Goal: Information Seeking & Learning: Learn about a topic

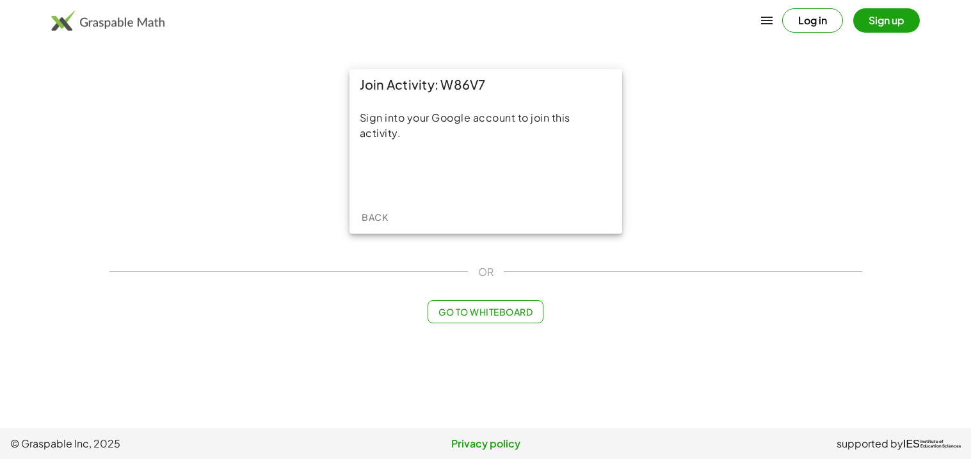
click at [494, 324] on div "Join Activity: W86V7 Sign into your Google account to join this activity. Back …" at bounding box center [486, 195] width 768 height 269
click at [486, 312] on span "Go to Whiteboard" at bounding box center [485, 312] width 94 height 12
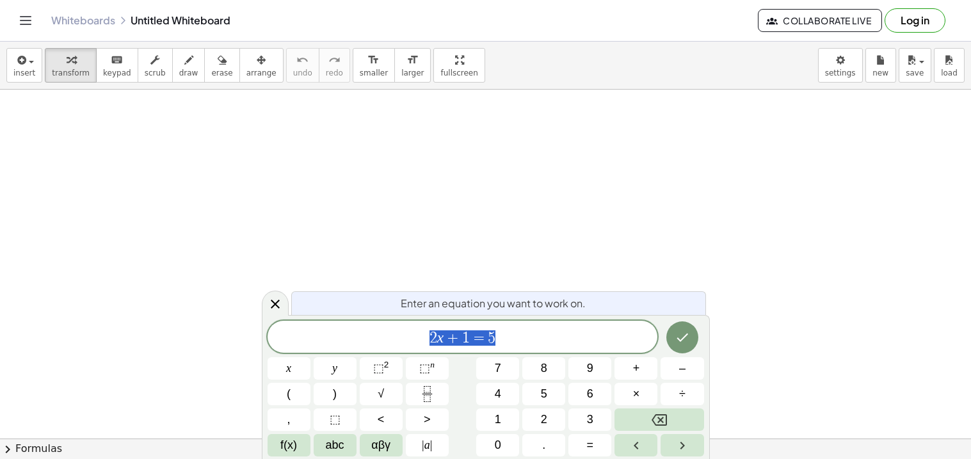
click at [504, 329] on span "2 x + 1 = 5" at bounding box center [463, 338] width 390 height 18
drag, startPoint x: 500, startPoint y: 330, endPoint x: 420, endPoint y: 341, distance: 80.7
click at [420, 341] on span "2 x + 1 = 5" at bounding box center [463, 338] width 390 height 18
click at [419, 398] on icon "Fraction" at bounding box center [427, 394] width 16 height 16
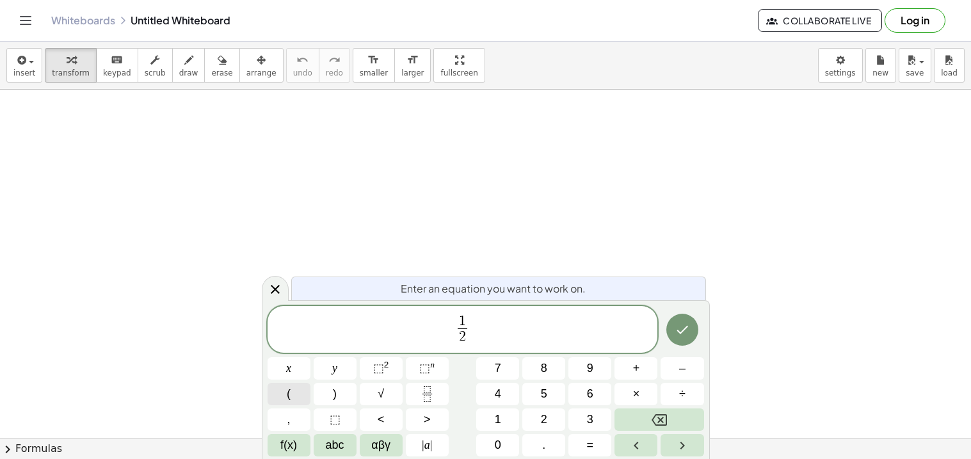
click at [302, 394] on button "(" at bounding box center [289, 394] width 43 height 22
click at [474, 328] on span "1 2 ​ ​" at bounding box center [463, 331] width 390 height 34
click at [281, 387] on button "(" at bounding box center [289, 394] width 43 height 22
click at [685, 361] on span "–" at bounding box center [682, 368] width 6 height 17
click at [336, 391] on span ")" at bounding box center [335, 393] width 4 height 17
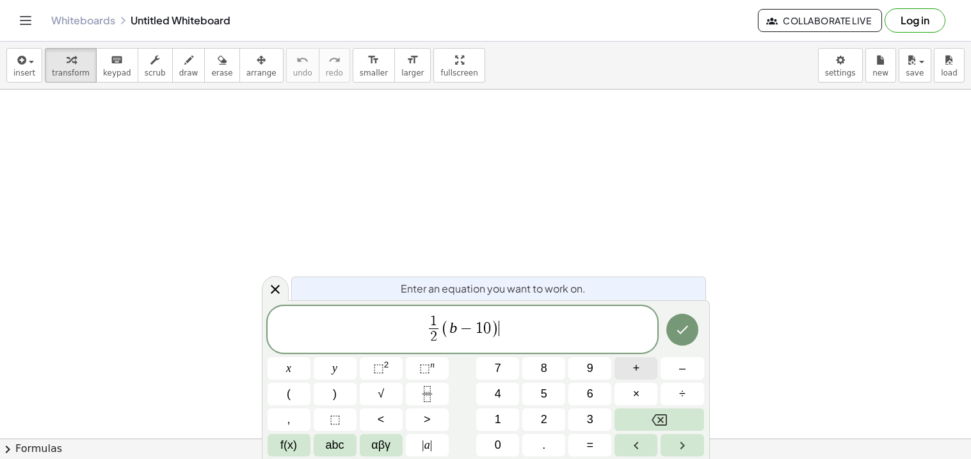
click at [627, 372] on button "+" at bounding box center [636, 368] width 43 height 22
click at [585, 441] on button "=" at bounding box center [589, 445] width 43 height 22
click at [686, 334] on icon "Done" at bounding box center [682, 329] width 15 height 15
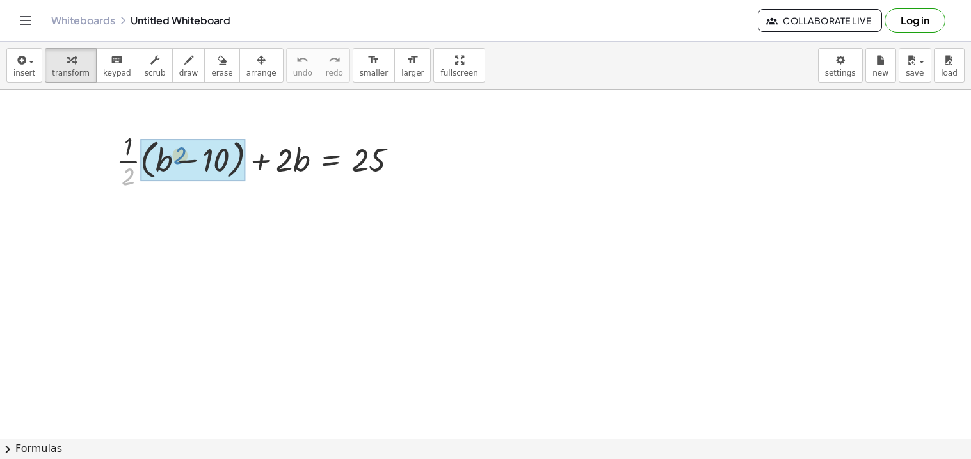
drag, startPoint x: 129, startPoint y: 170, endPoint x: 181, endPoint y: 149, distance: 56.0
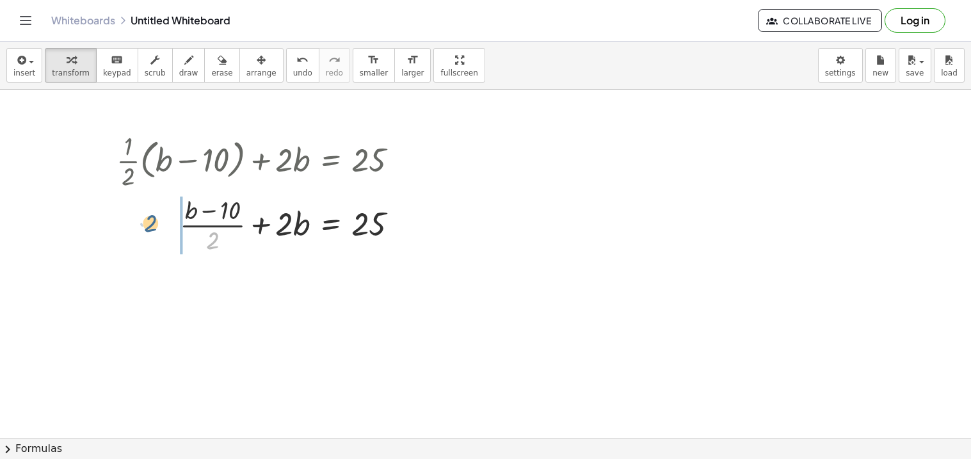
drag, startPoint x: 214, startPoint y: 239, endPoint x: 152, endPoint y: 222, distance: 64.5
click at [152, 222] on div at bounding box center [262, 224] width 305 height 64
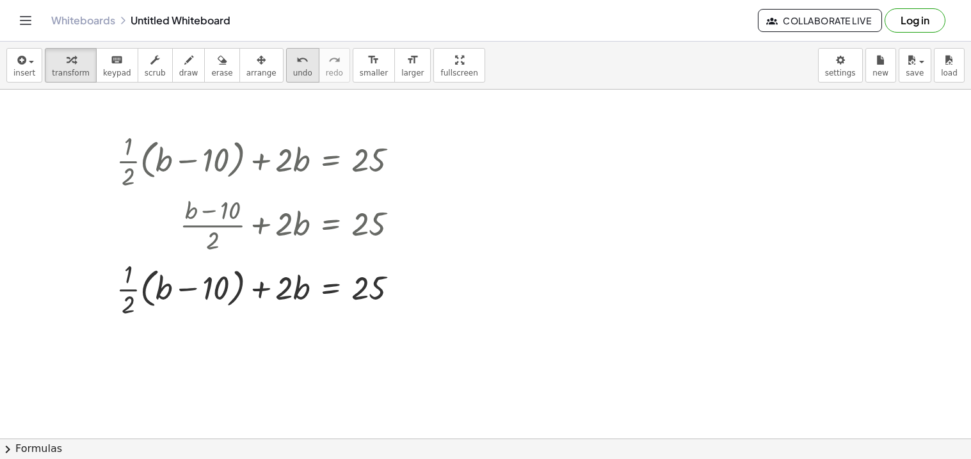
click at [293, 58] on div "undo" at bounding box center [302, 59] width 19 height 15
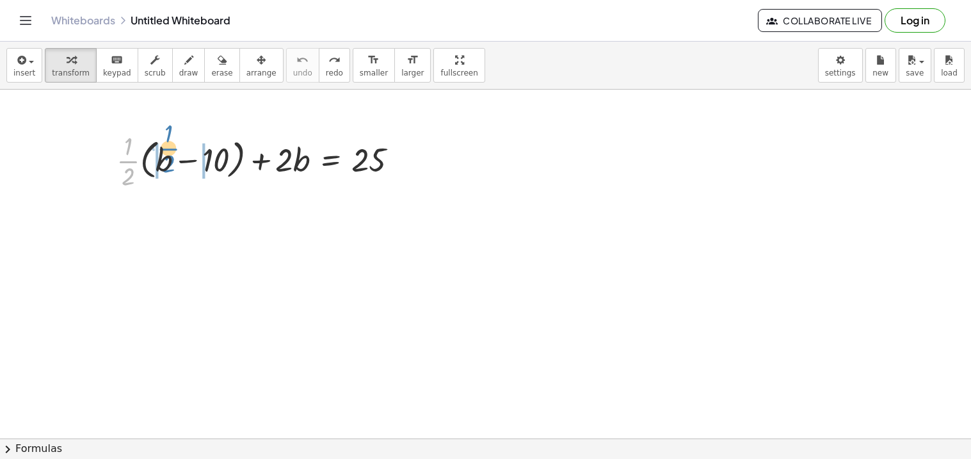
drag, startPoint x: 129, startPoint y: 163, endPoint x: 163, endPoint y: 152, distance: 35.2
click at [163, 152] on div at bounding box center [262, 160] width 305 height 64
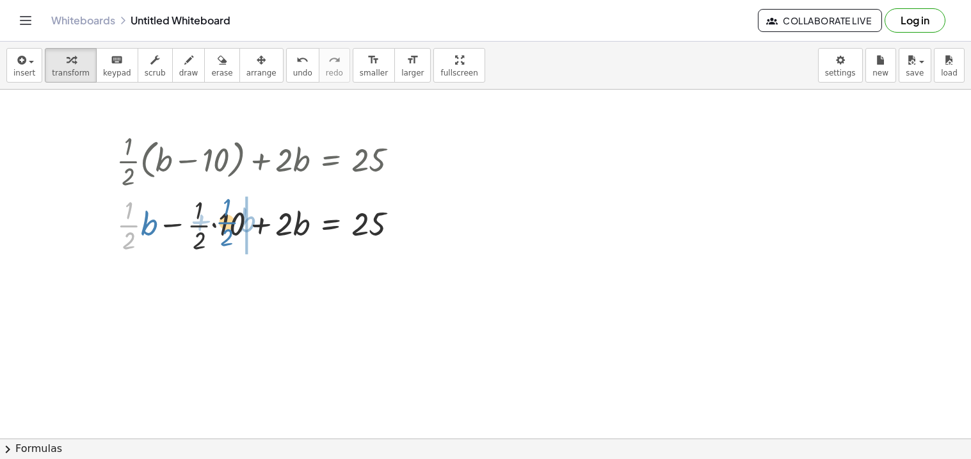
drag, startPoint x: 133, startPoint y: 221, endPoint x: 234, endPoint y: 219, distance: 101.2
click at [234, 219] on div at bounding box center [262, 224] width 305 height 64
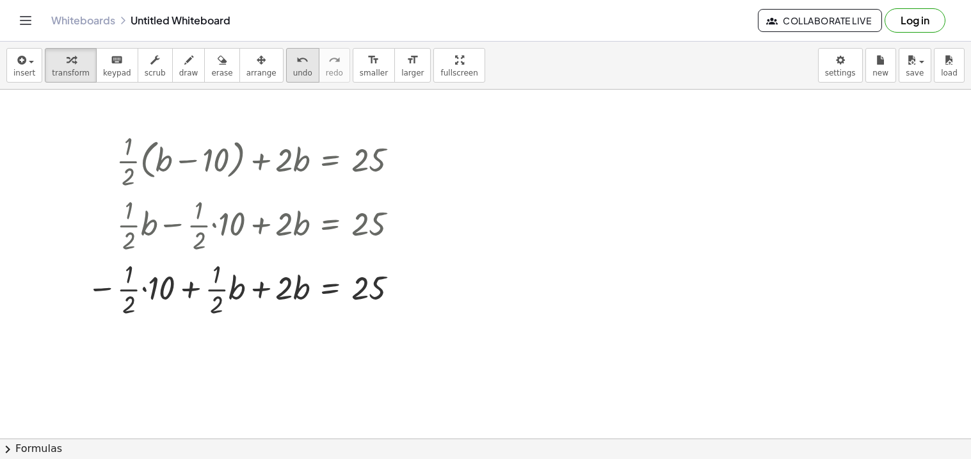
click at [296, 66] on icon "undo" at bounding box center [302, 59] width 12 height 15
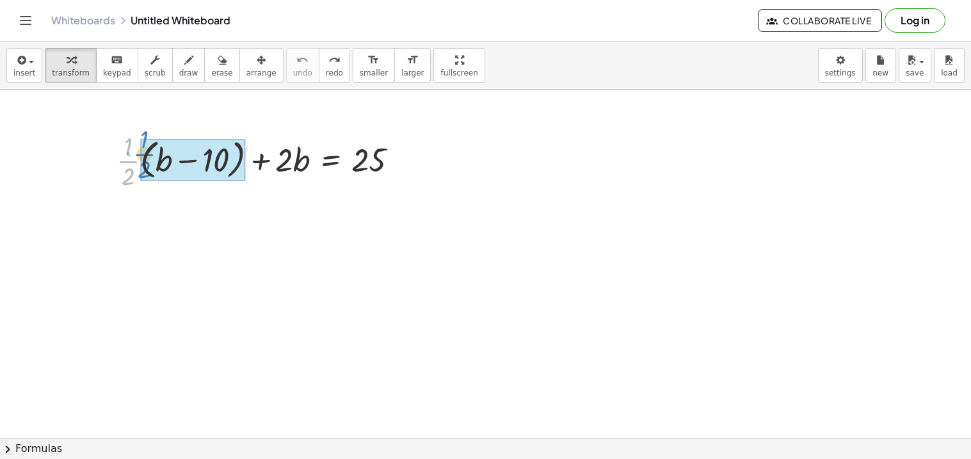
drag, startPoint x: 120, startPoint y: 159, endPoint x: 139, endPoint y: 152, distance: 19.9
drag, startPoint x: 122, startPoint y: 159, endPoint x: 143, endPoint y: 151, distance: 21.9
drag, startPoint x: 132, startPoint y: 159, endPoint x: 152, endPoint y: 157, distance: 19.9
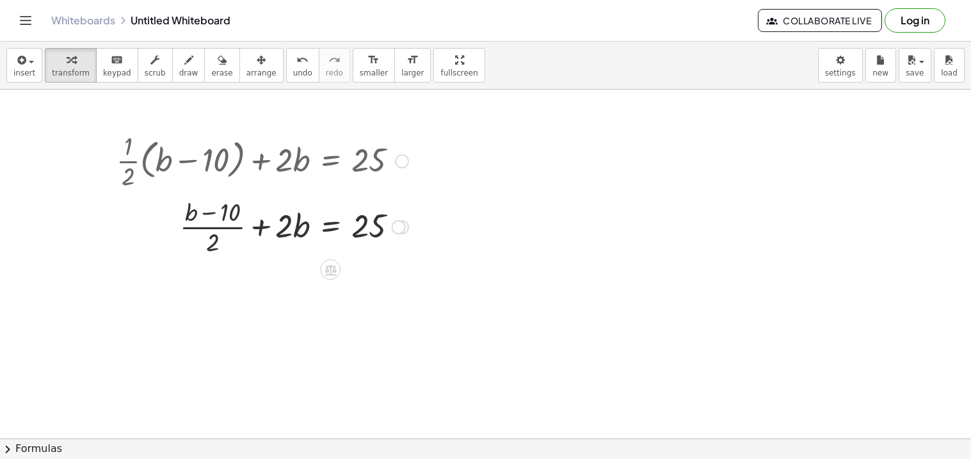
click at [213, 241] on div at bounding box center [262, 226] width 305 height 64
drag, startPoint x: 193, startPoint y: 215, endPoint x: 264, endPoint y: 226, distance: 71.2
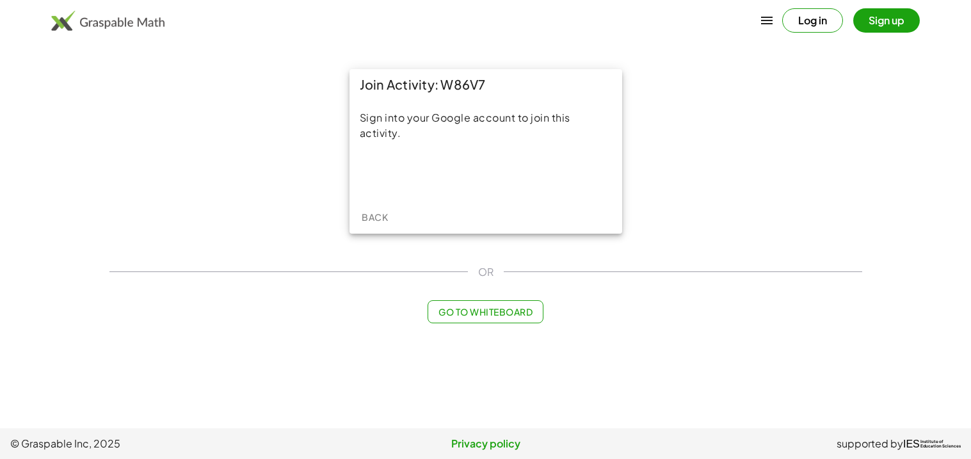
click at [490, 312] on span "Go to Whiteboard" at bounding box center [485, 312] width 94 height 12
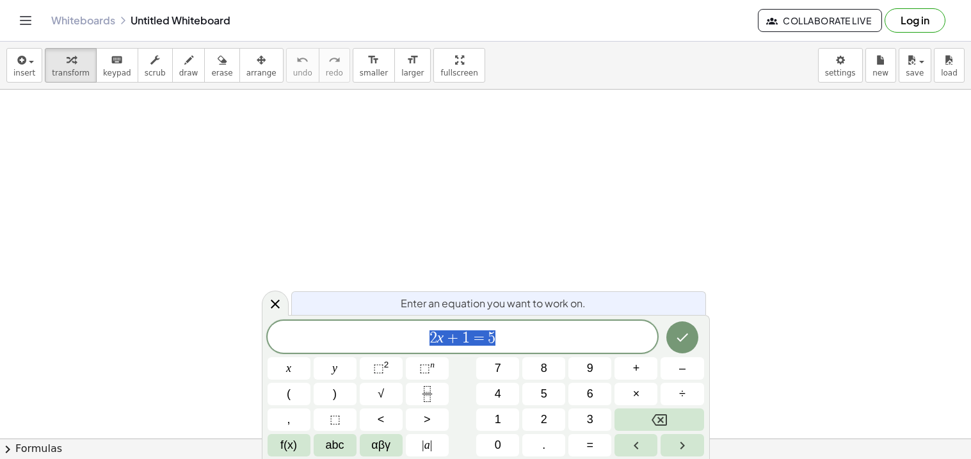
click at [502, 341] on span "2 x + 1 = 5" at bounding box center [463, 338] width 390 height 18
click at [636, 368] on span "+" at bounding box center [636, 368] width 7 height 17
click at [633, 364] on span "+" at bounding box center [636, 368] width 7 height 17
click at [587, 446] on span "=" at bounding box center [590, 445] width 7 height 17
click at [676, 336] on icon "Done" at bounding box center [682, 337] width 15 height 15
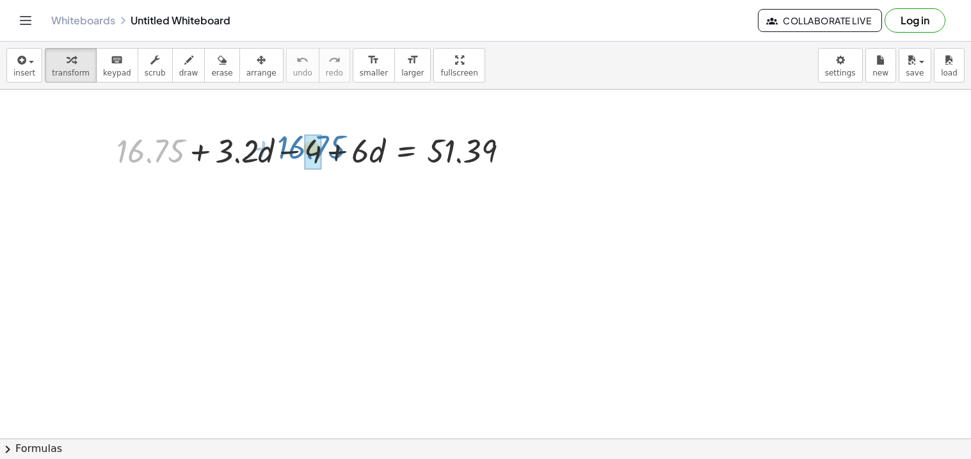
drag, startPoint x: 142, startPoint y: 155, endPoint x: 303, endPoint y: 154, distance: 160.7
click at [303, 154] on div at bounding box center [317, 150] width 415 height 44
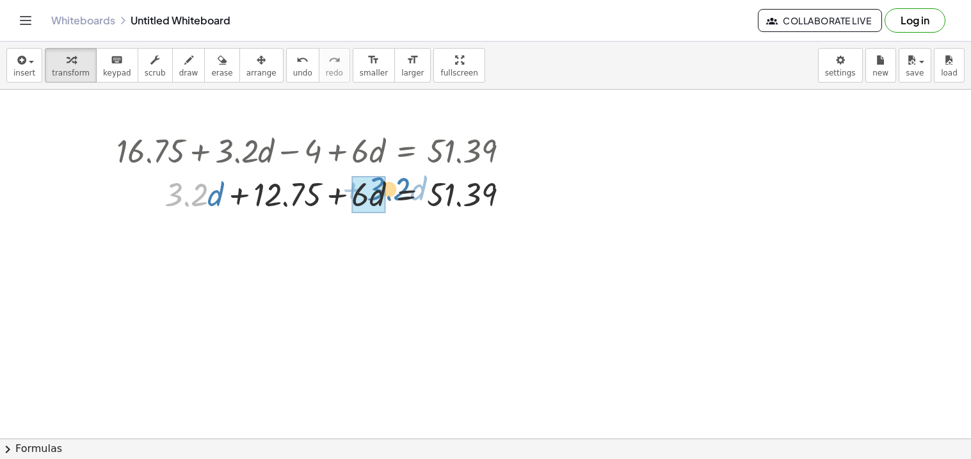
drag, startPoint x: 197, startPoint y: 188, endPoint x: 388, endPoint y: 182, distance: 190.8
click at [388, 182] on div at bounding box center [317, 194] width 415 height 44
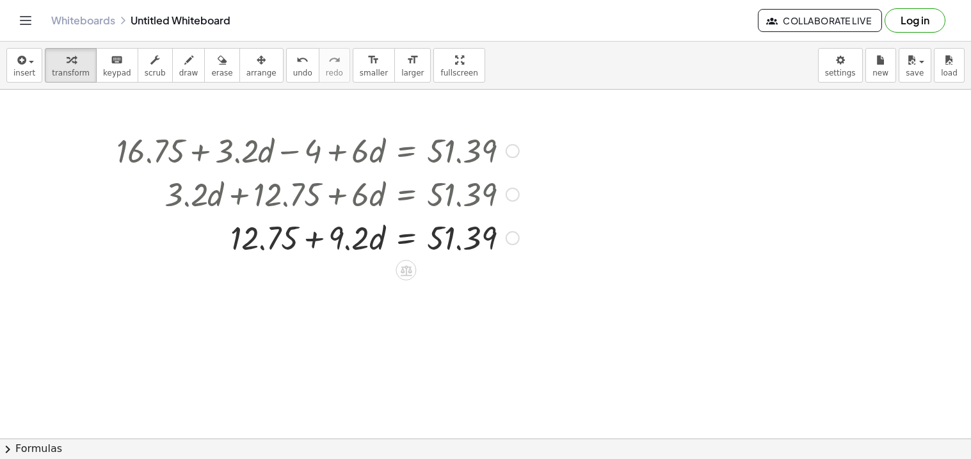
scroll to position [1, 0]
drag, startPoint x: 255, startPoint y: 241, endPoint x: 175, endPoint y: 247, distance: 80.9
click at [175, 247] on div at bounding box center [317, 236] width 415 height 44
click at [404, 236] on div at bounding box center [317, 236] width 415 height 44
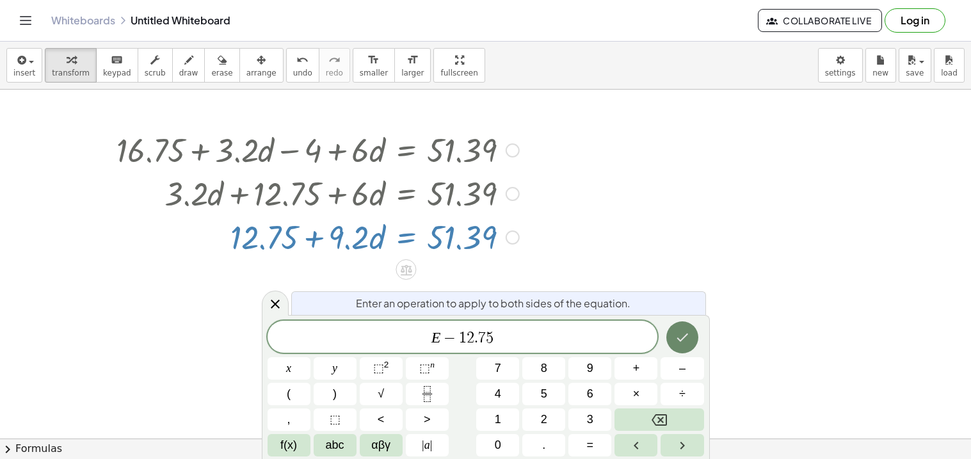
click at [684, 346] on button "Done" at bounding box center [682, 337] width 32 height 32
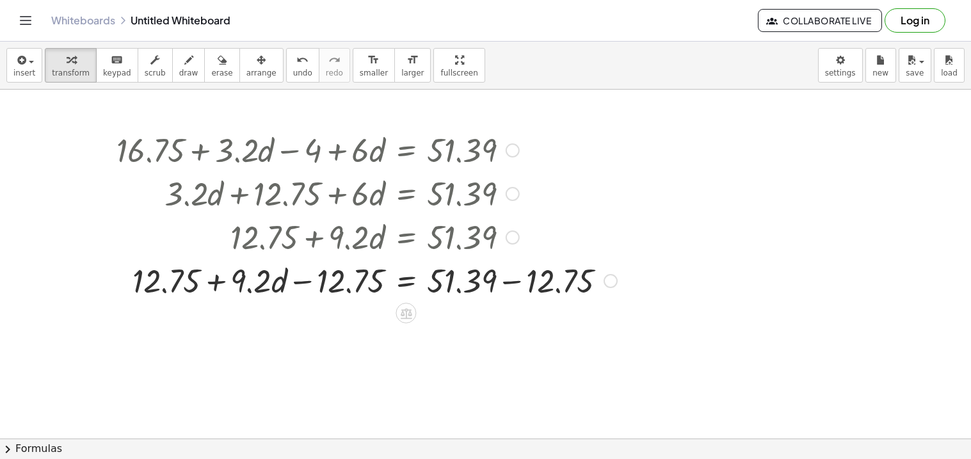
click at [515, 281] on div at bounding box center [366, 280] width 513 height 44
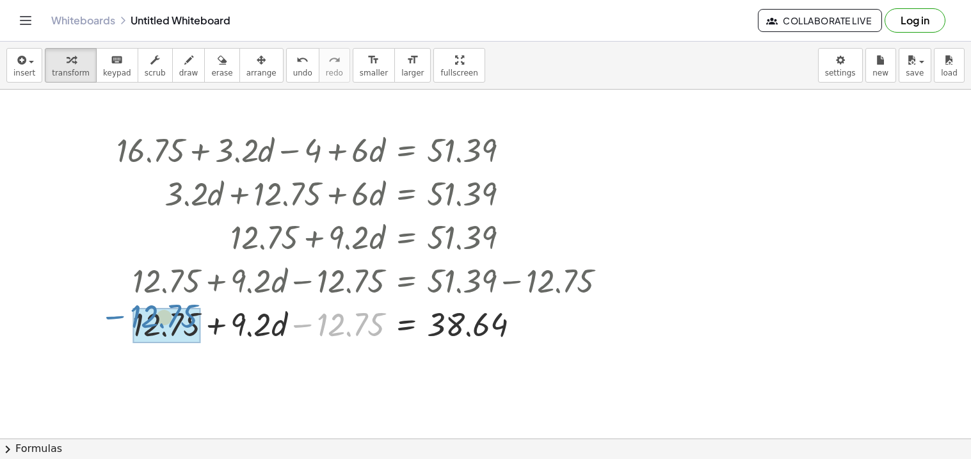
drag, startPoint x: 316, startPoint y: 318, endPoint x: 117, endPoint y: 308, distance: 199.3
click at [117, 308] on div at bounding box center [366, 324] width 513 height 44
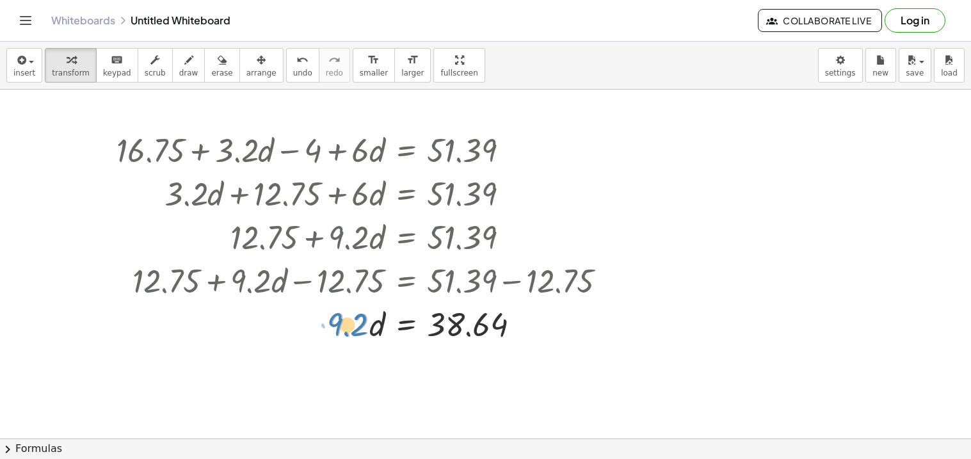
click at [354, 325] on div at bounding box center [366, 324] width 513 height 44
click at [405, 327] on div at bounding box center [366, 324] width 513 height 44
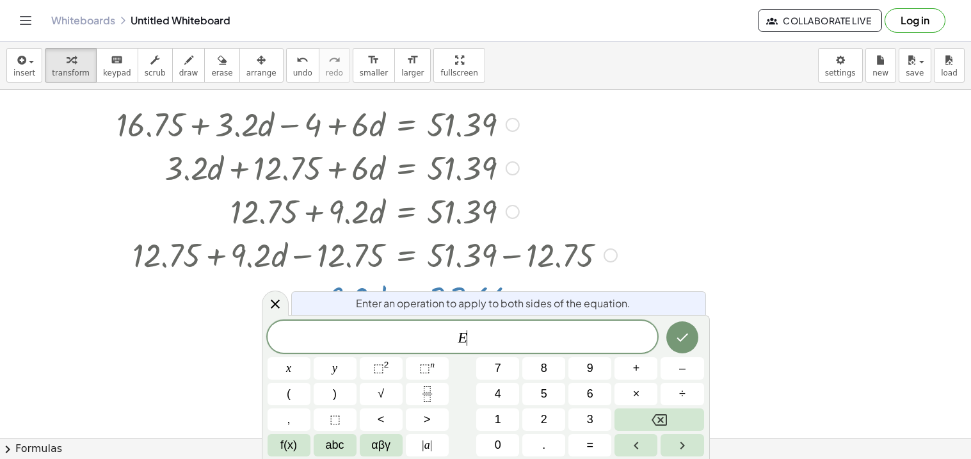
scroll to position [28, 0]
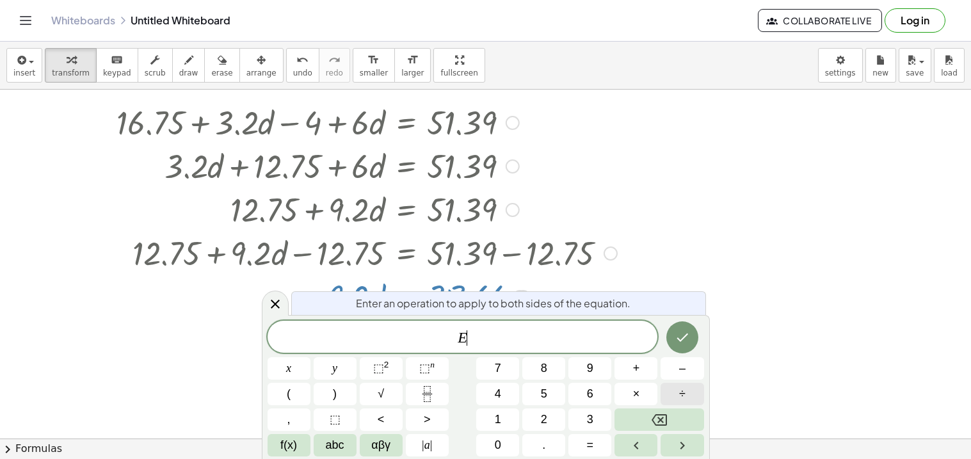
click at [685, 393] on span "÷" at bounding box center [682, 393] width 6 height 17
click at [684, 346] on button "Done" at bounding box center [682, 337] width 32 height 32
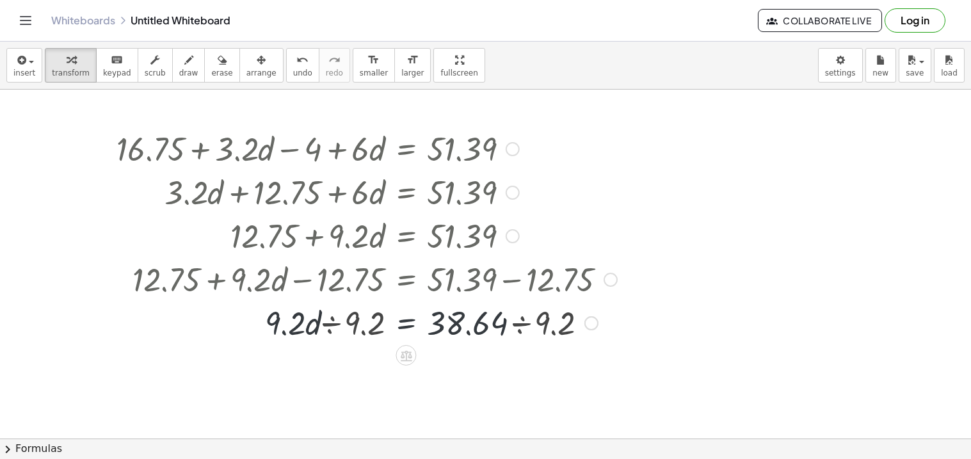
scroll to position [1, 0]
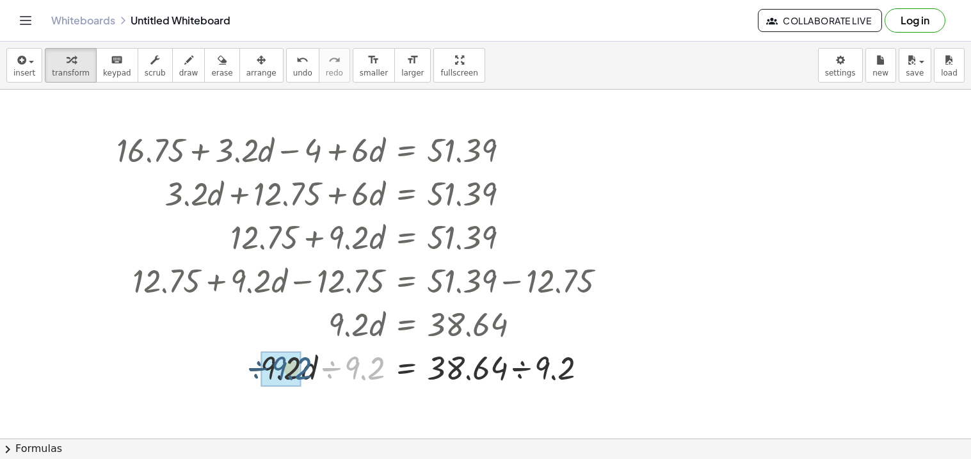
drag, startPoint x: 368, startPoint y: 371, endPoint x: 294, endPoint y: 371, distance: 74.3
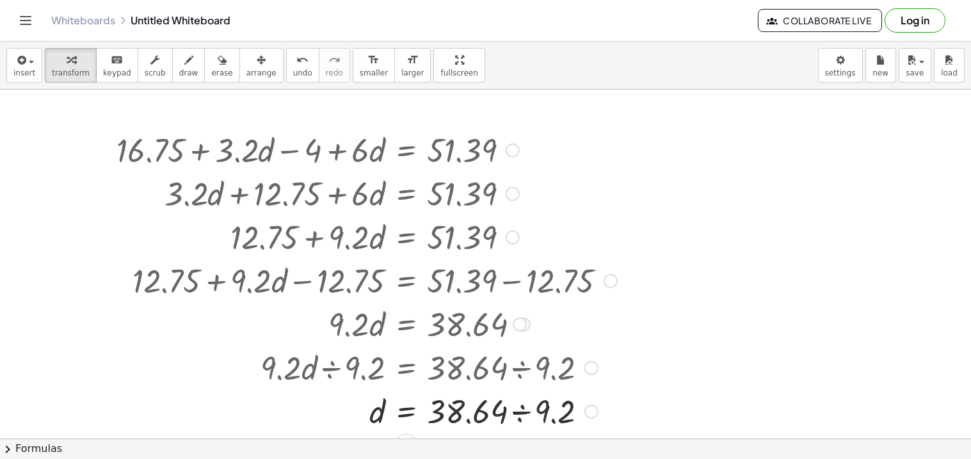
click at [569, 416] on div at bounding box center [366, 411] width 513 height 44
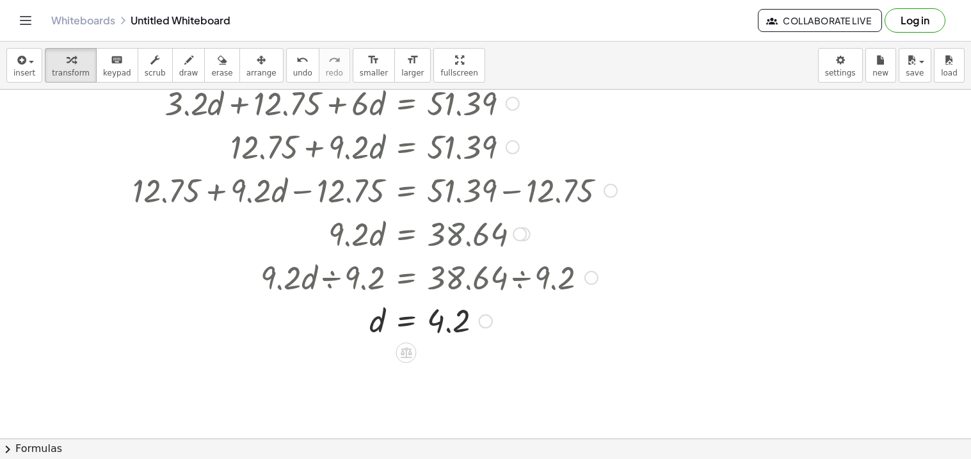
scroll to position [93, 0]
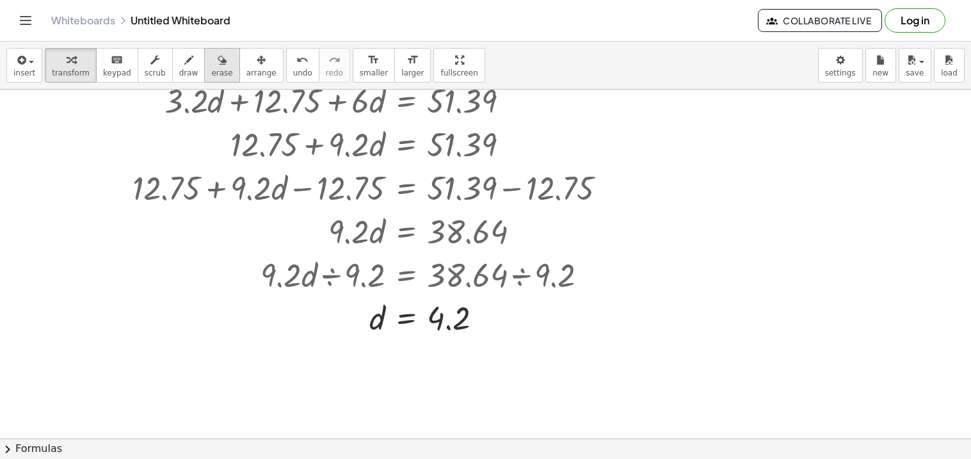
click at [211, 75] on span "erase" at bounding box center [221, 72] width 21 height 9
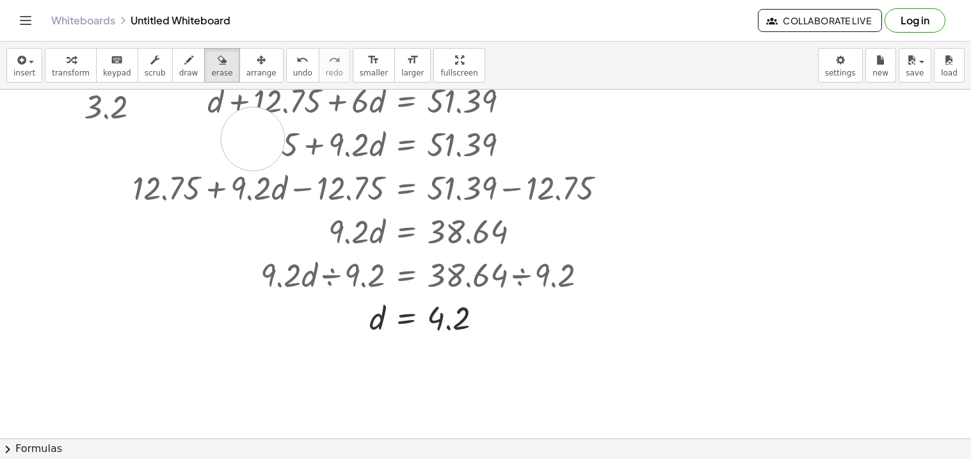
click at [253, 139] on div at bounding box center [485, 345] width 971 height 698
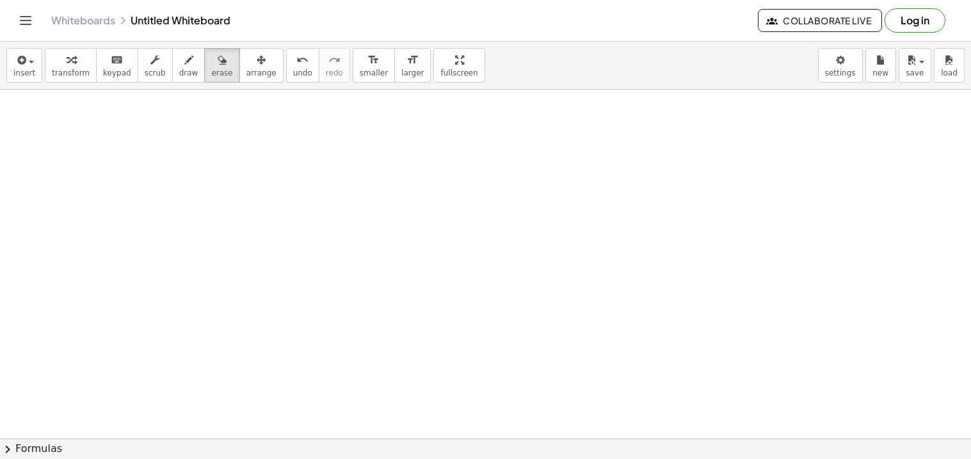
drag, startPoint x: 257, startPoint y: 143, endPoint x: 0, endPoint y: 433, distance: 387.3
click at [0, 433] on div at bounding box center [485, 345] width 971 height 698
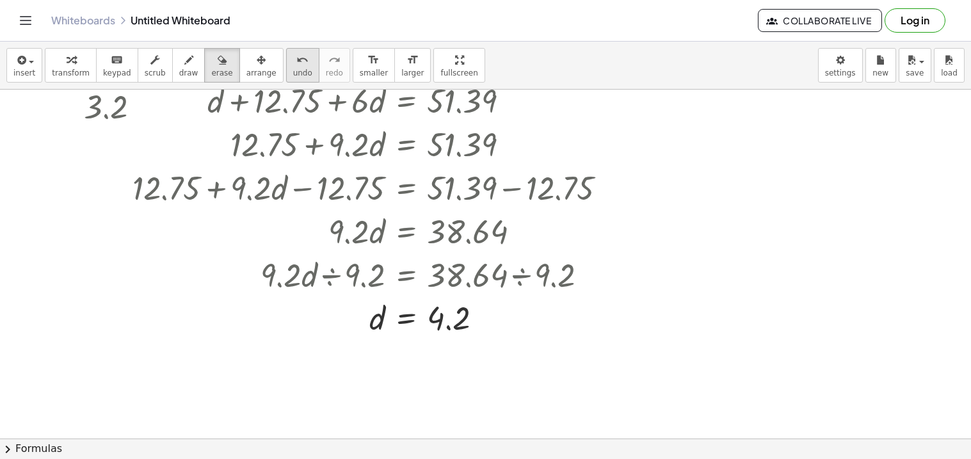
click at [293, 61] on div "undo" at bounding box center [302, 59] width 19 height 15
click at [293, 62] on div "undo" at bounding box center [302, 59] width 19 height 15
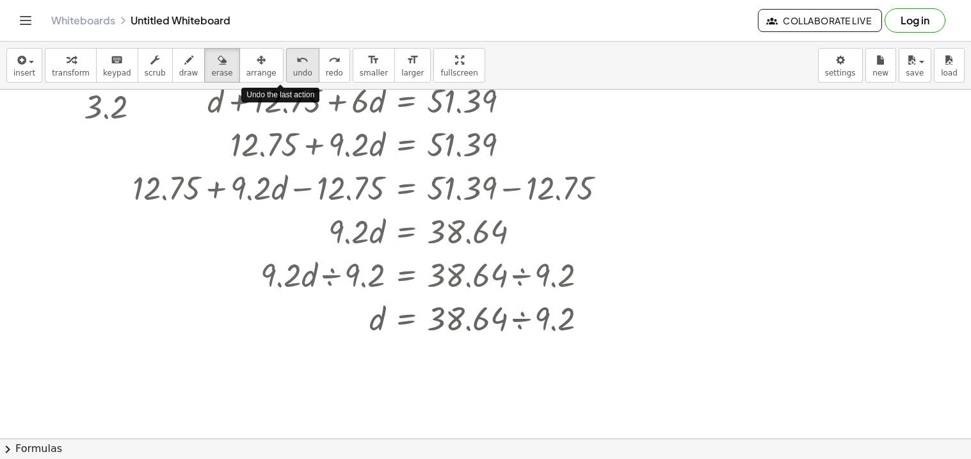
click at [293, 62] on div "undo" at bounding box center [302, 59] width 19 height 15
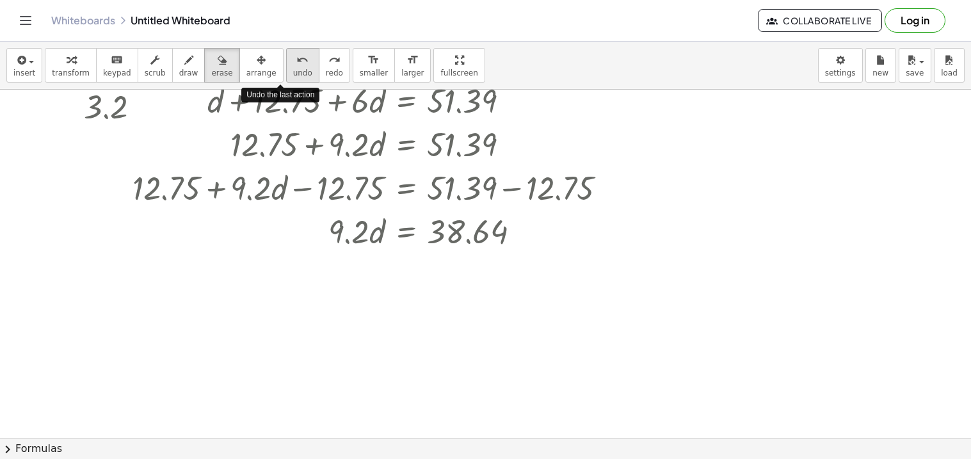
click at [293, 62] on div "undo" at bounding box center [302, 59] width 19 height 15
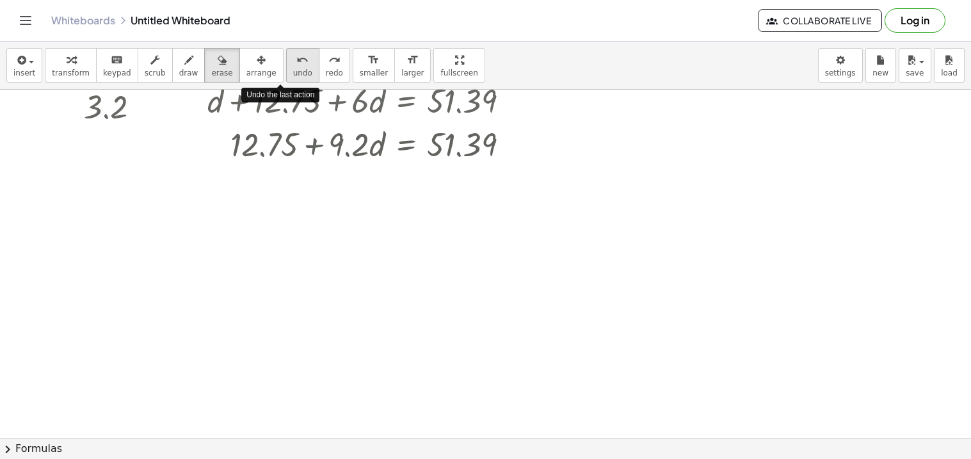
click at [293, 62] on div "undo" at bounding box center [302, 59] width 19 height 15
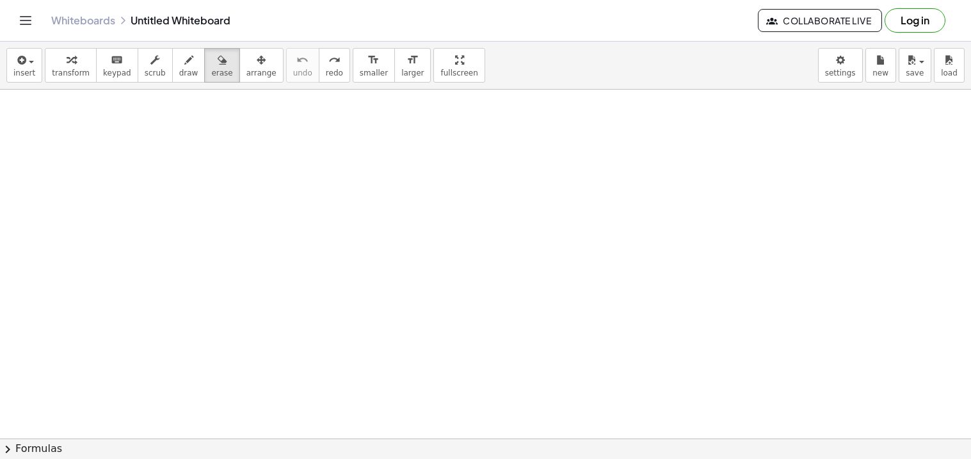
scroll to position [0, 0]
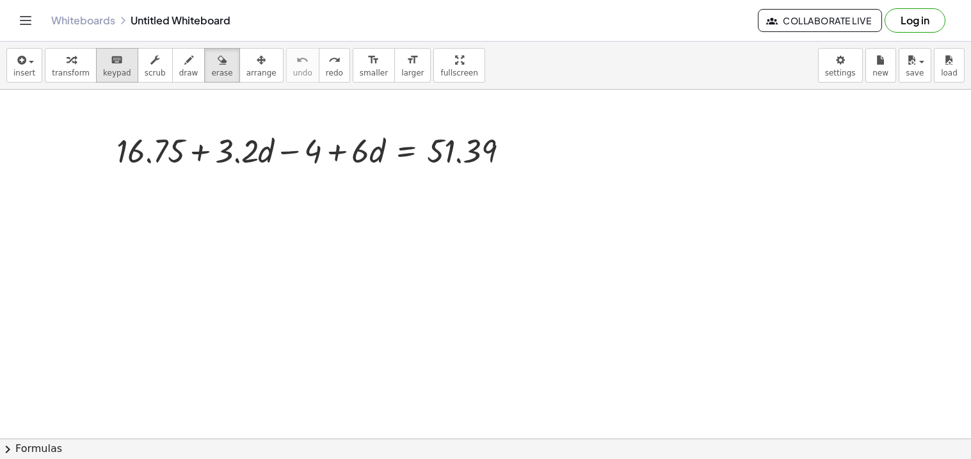
click at [103, 58] on div "keyboard" at bounding box center [117, 59] width 28 height 15
click at [71, 58] on div "button" at bounding box center [71, 59] width 38 height 15
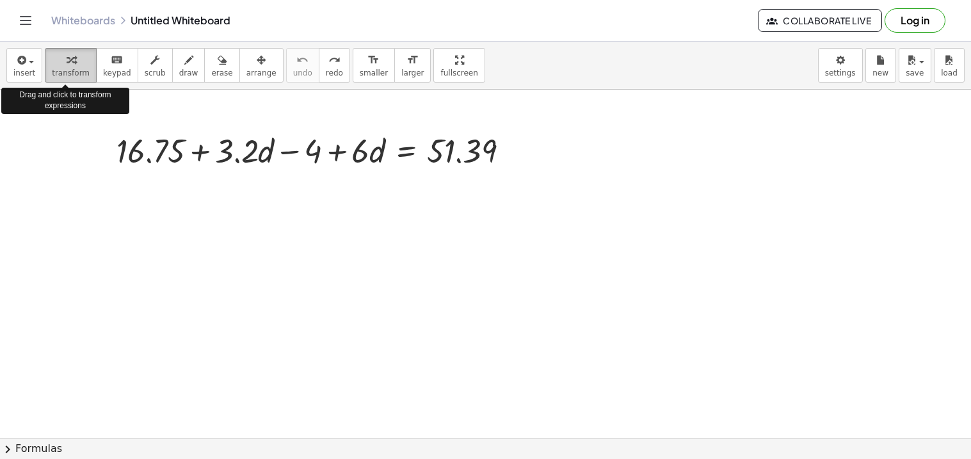
click at [71, 60] on div "button" at bounding box center [71, 59] width 38 height 15
click at [15, 60] on icon "button" at bounding box center [21, 59] width 12 height 15
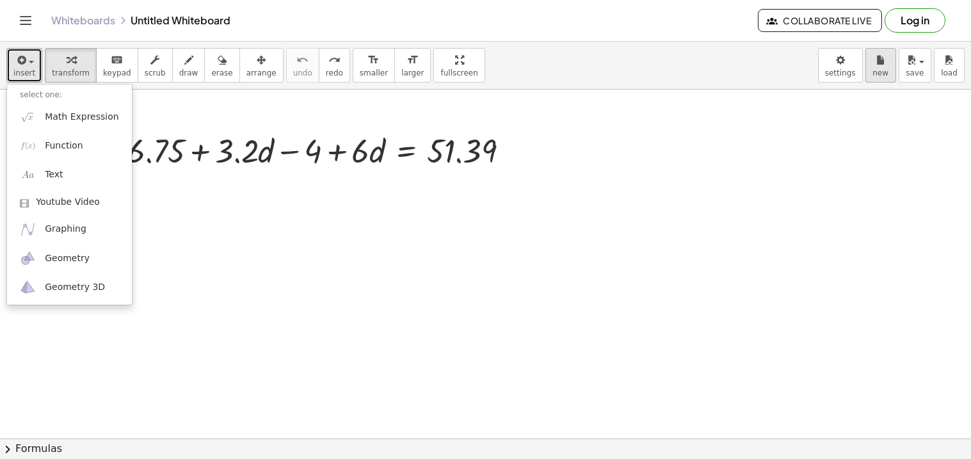
click at [890, 76] on button "new" at bounding box center [880, 65] width 31 height 35
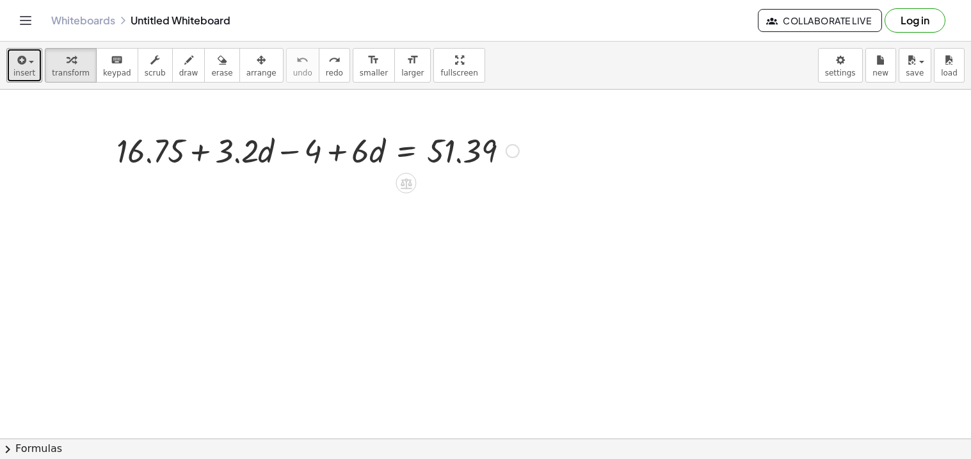
click at [521, 145] on div at bounding box center [317, 150] width 415 height 44
click at [218, 65] on icon "button" at bounding box center [222, 59] width 9 height 15
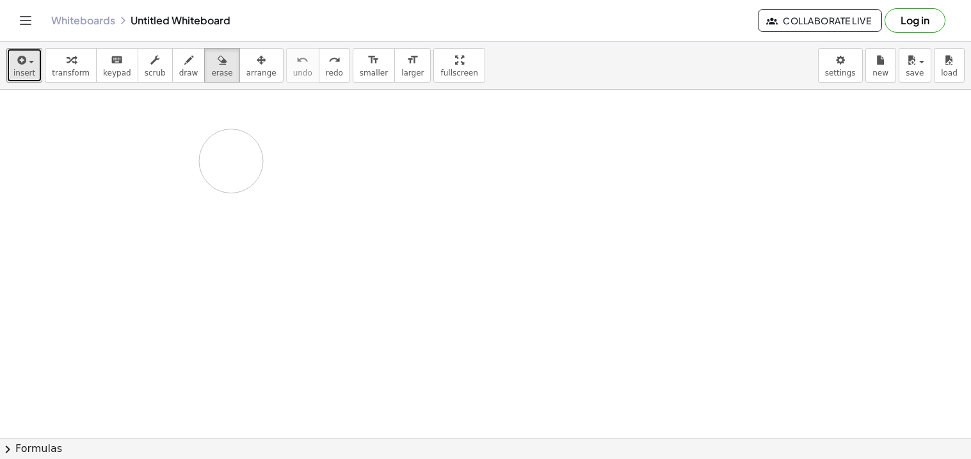
drag, startPoint x: 124, startPoint y: 159, endPoint x: 227, endPoint y: 189, distance: 108.0
click at [227, 189] on div at bounding box center [485, 439] width 971 height 698
drag, startPoint x: 109, startPoint y: 150, endPoint x: 172, endPoint y: 73, distance: 99.2
click at [172, 73] on div "insert select one: Math Expression Function Text Youtube Video Graphing Geometr…" at bounding box center [485, 250] width 971 height 417
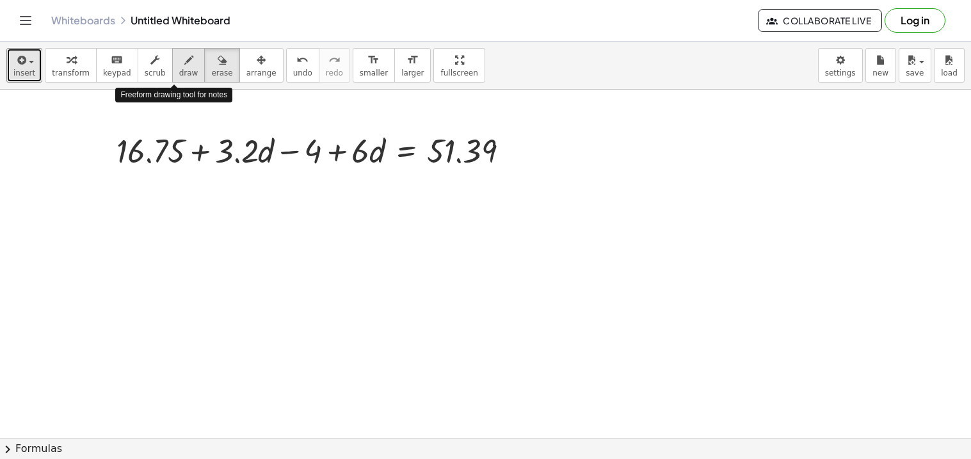
click at [179, 76] on span "draw" at bounding box center [188, 72] width 19 height 9
click at [184, 137] on div at bounding box center [485, 439] width 971 height 698
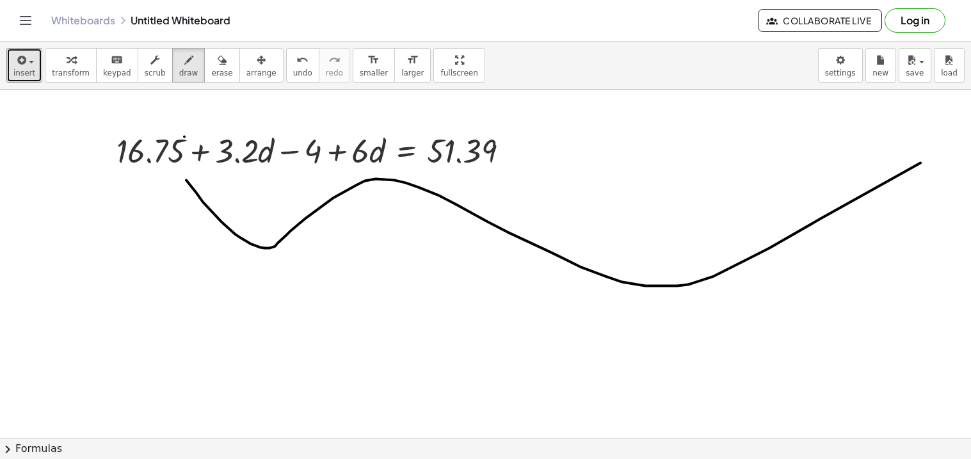
drag, startPoint x: 186, startPoint y: 181, endPoint x: 970, endPoint y: -55, distance: 818.2
click at [970, 0] on html "Graspable Math Activities Get Started Activity Bank Assigned Work Classes White…" at bounding box center [485, 229] width 971 height 459
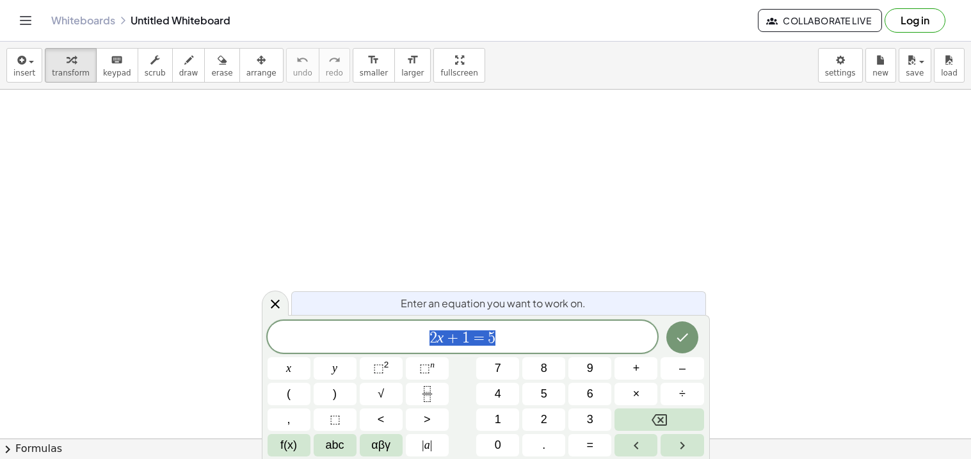
click at [520, 321] on div "2 x + 1 = 5" at bounding box center [463, 337] width 390 height 32
click at [681, 363] on span "–" at bounding box center [682, 368] width 6 height 17
click at [293, 394] on button "(" at bounding box center [289, 394] width 43 height 22
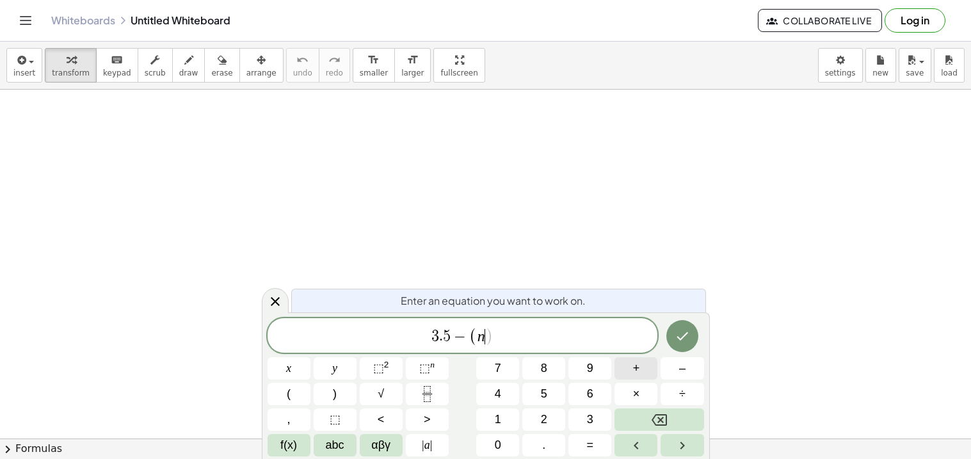
click at [629, 370] on button "+" at bounding box center [636, 368] width 43 height 22
click at [337, 389] on button ")" at bounding box center [335, 394] width 43 height 22
click at [679, 374] on span "–" at bounding box center [682, 368] width 6 height 17
click at [587, 439] on span "=" at bounding box center [590, 445] width 7 height 17
click at [679, 335] on icon "Done" at bounding box center [682, 335] width 15 height 15
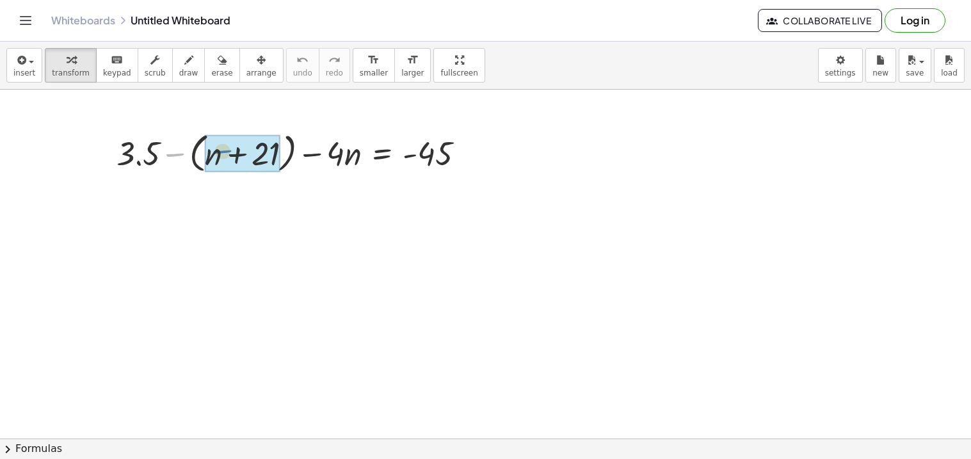
drag, startPoint x: 175, startPoint y: 152, endPoint x: 218, endPoint y: 155, distance: 43.0
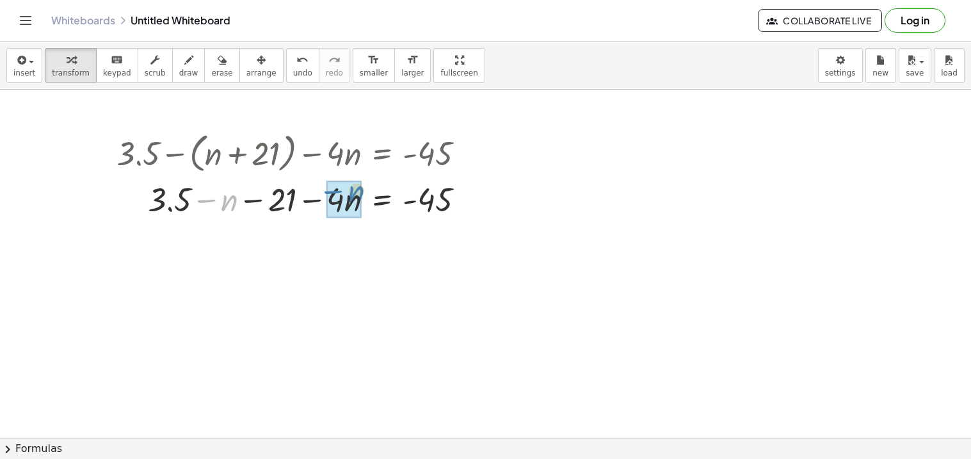
drag, startPoint x: 231, startPoint y: 204, endPoint x: 358, endPoint y: 197, distance: 126.9
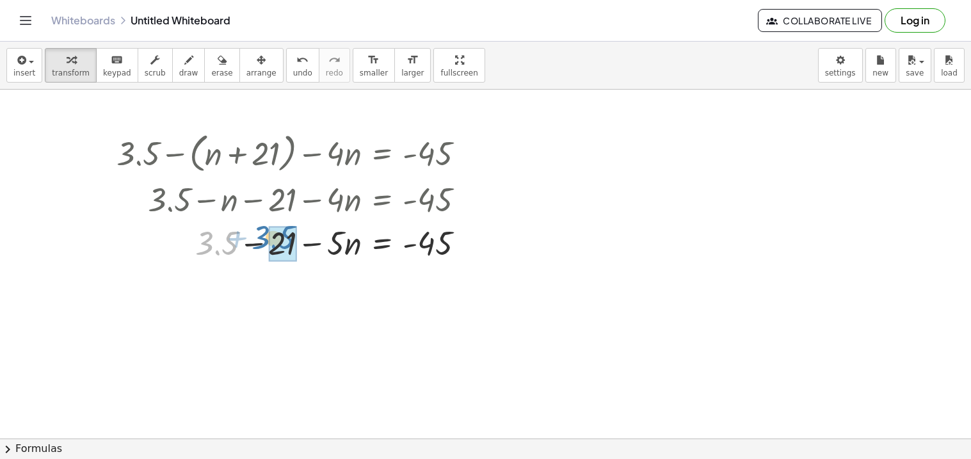
drag, startPoint x: 230, startPoint y: 245, endPoint x: 288, endPoint y: 242, distance: 58.3
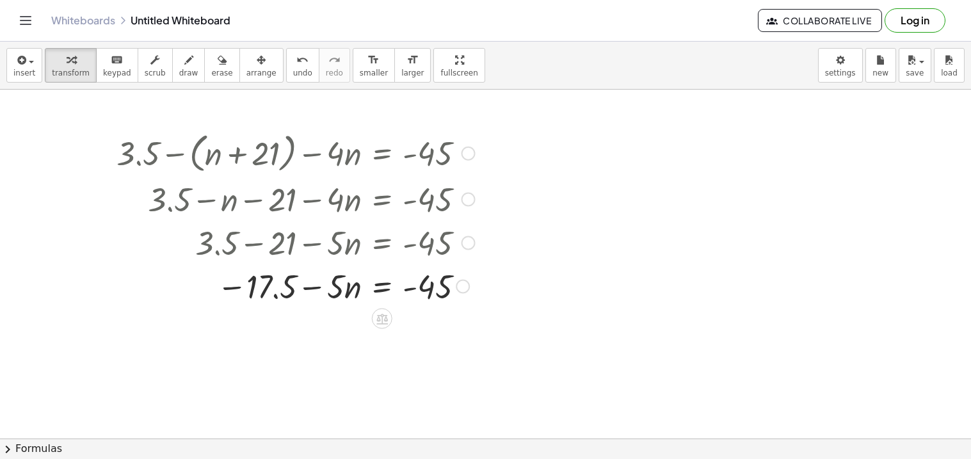
click at [382, 288] on div at bounding box center [295, 286] width 371 height 44
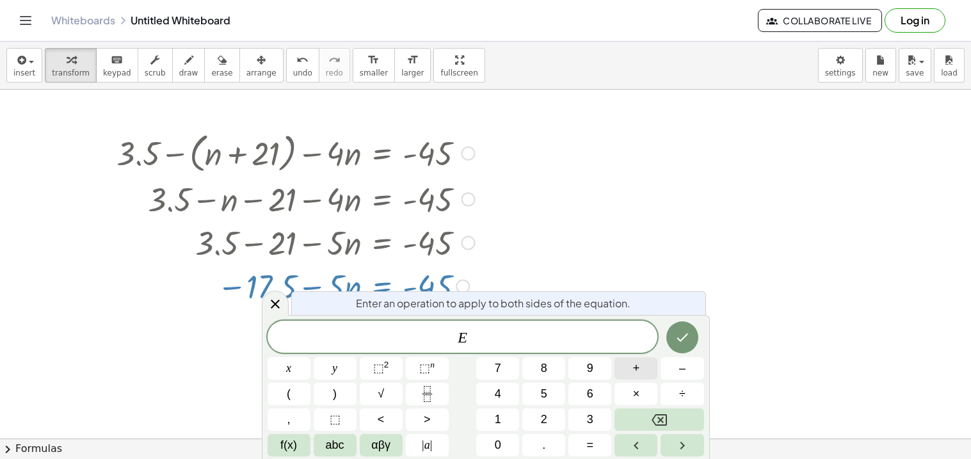
click at [638, 369] on span "+" at bounding box center [636, 368] width 7 height 17
click at [684, 341] on icon "Done" at bounding box center [682, 337] width 15 height 15
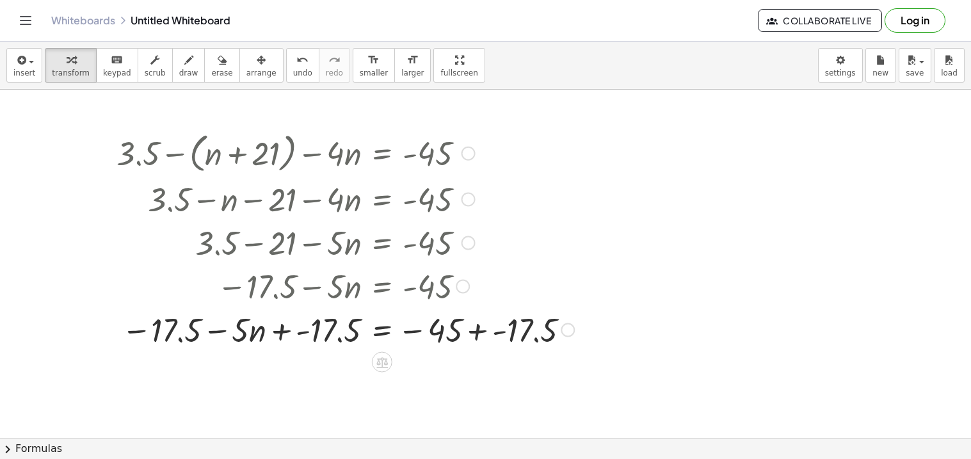
click at [475, 331] on div at bounding box center [345, 329] width 470 height 44
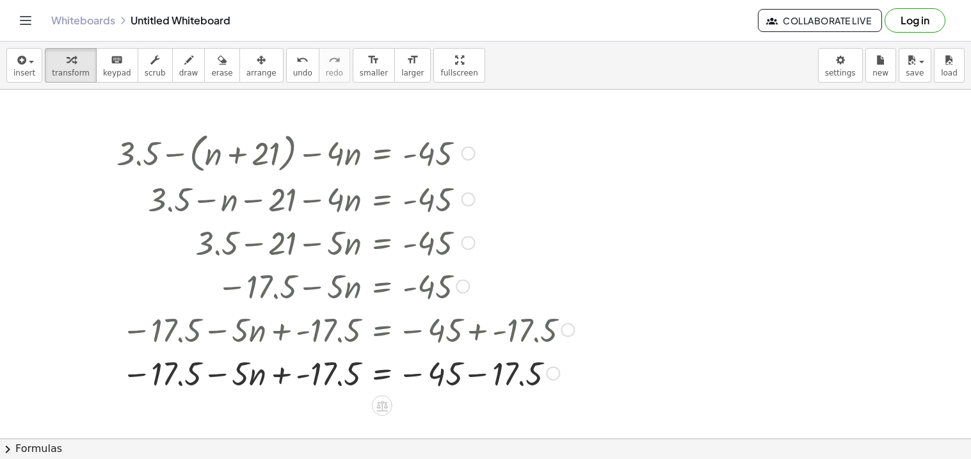
click at [476, 376] on div at bounding box center [345, 373] width 470 height 44
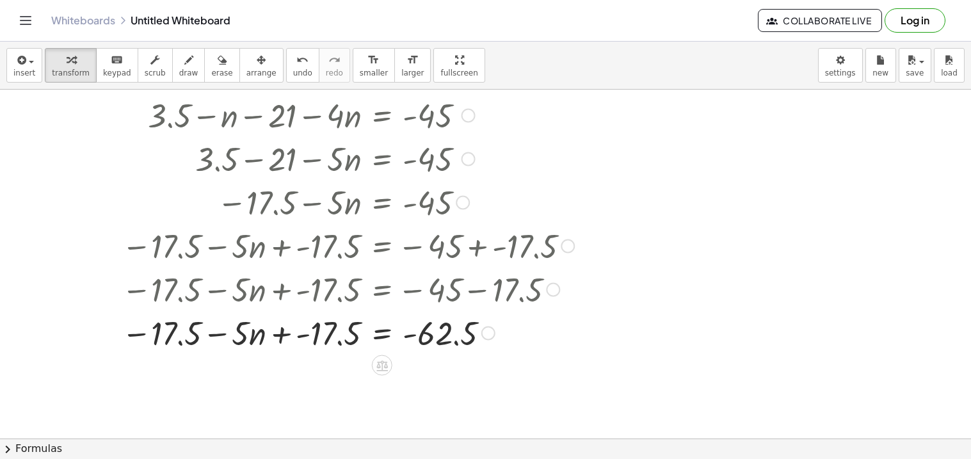
scroll to position [87, 0]
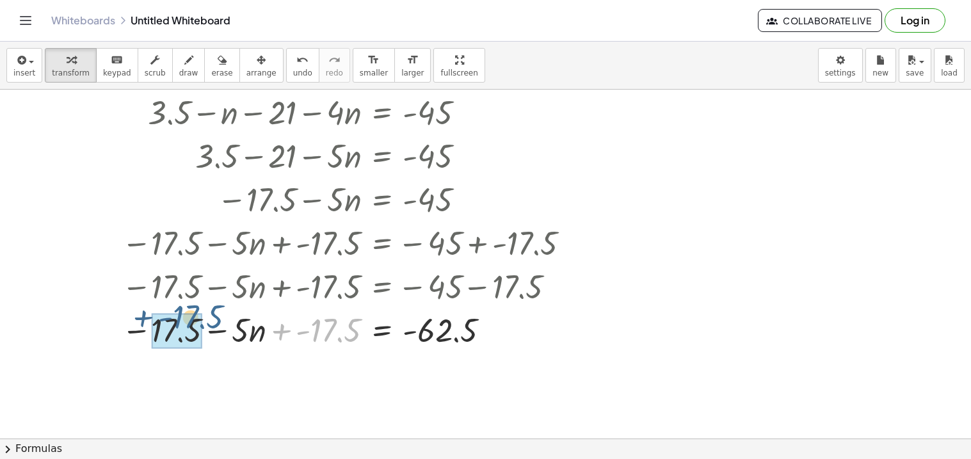
drag, startPoint x: 321, startPoint y: 327, endPoint x: 170, endPoint y: 320, distance: 151.2
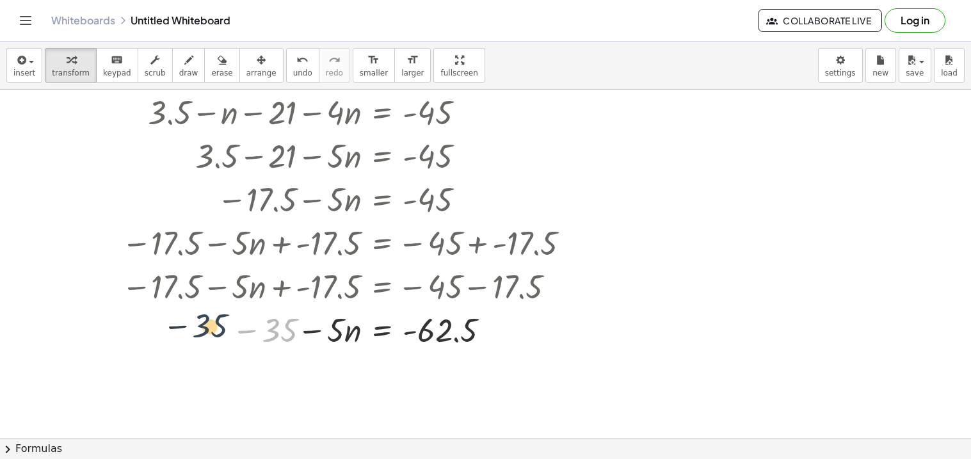
drag, startPoint x: 270, startPoint y: 333, endPoint x: 200, endPoint y: 328, distance: 70.0
click at [200, 328] on div at bounding box center [345, 329] width 470 height 44
click at [296, 57] on icon "undo" at bounding box center [302, 59] width 12 height 15
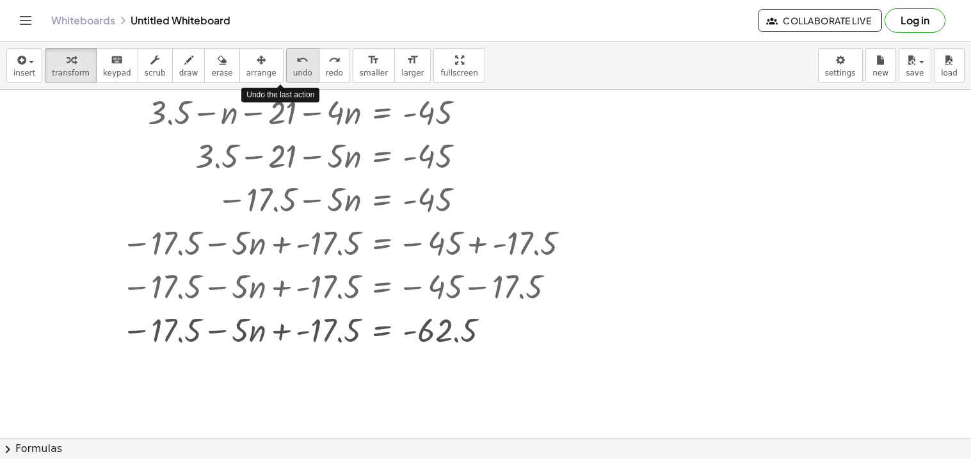
click at [296, 57] on icon "undo" at bounding box center [302, 59] width 12 height 15
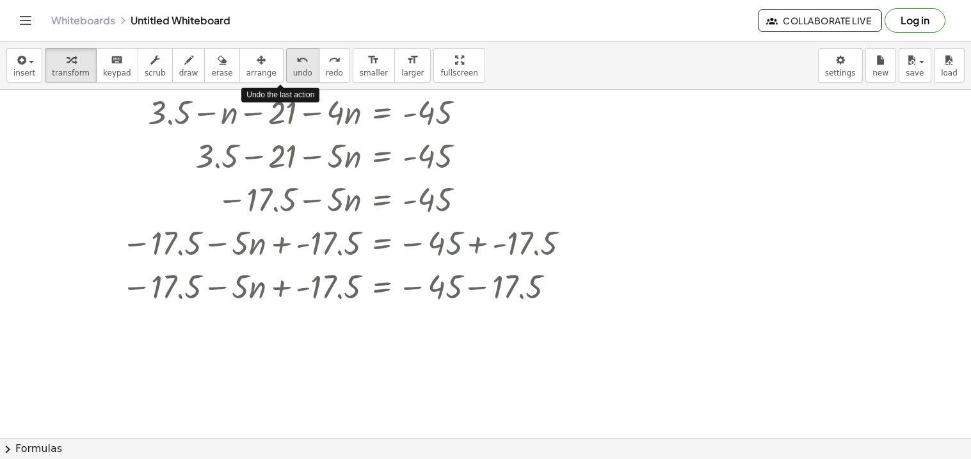
click at [296, 57] on icon "undo" at bounding box center [302, 59] width 12 height 15
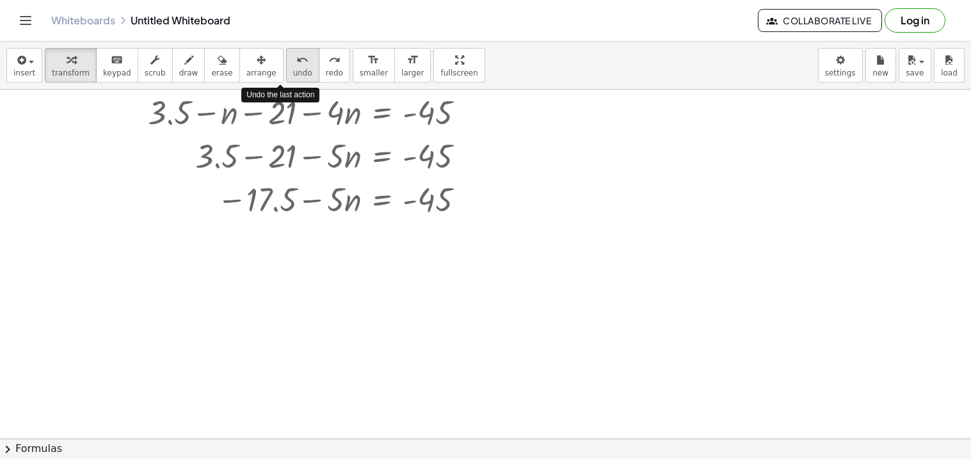
click at [296, 57] on icon "undo" at bounding box center [302, 59] width 12 height 15
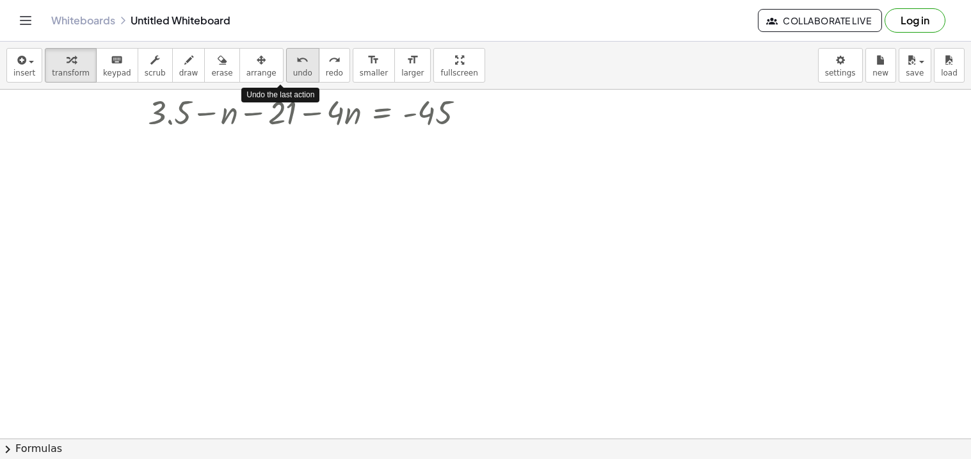
click at [296, 58] on icon "undo" at bounding box center [302, 59] width 12 height 15
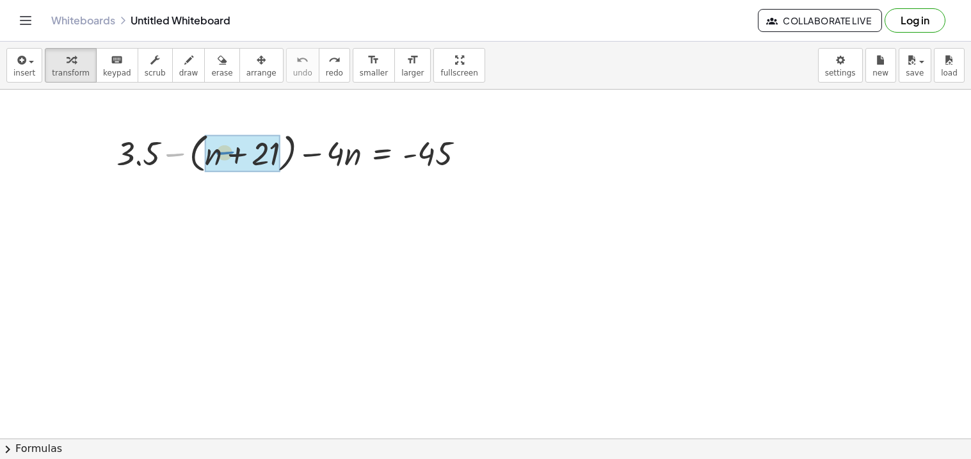
drag, startPoint x: 172, startPoint y: 152, endPoint x: 237, endPoint y: 168, distance: 67.1
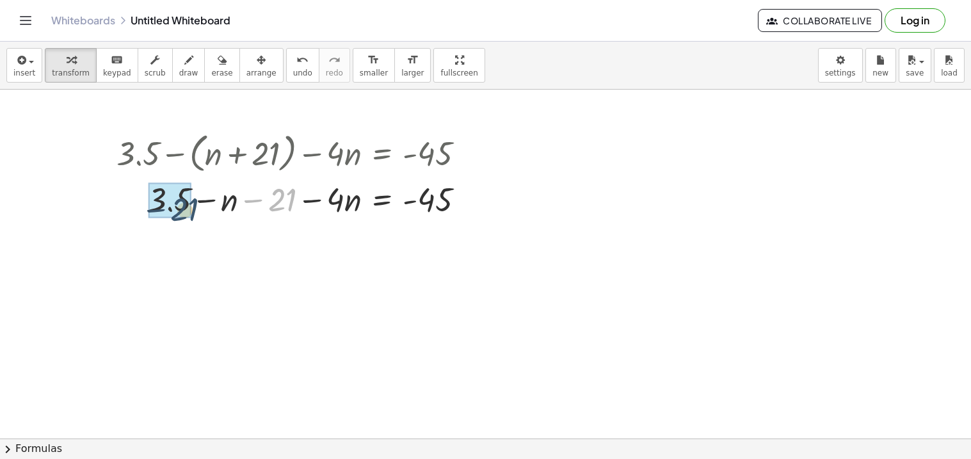
drag, startPoint x: 281, startPoint y: 189, endPoint x: 172, endPoint y: 200, distance: 109.4
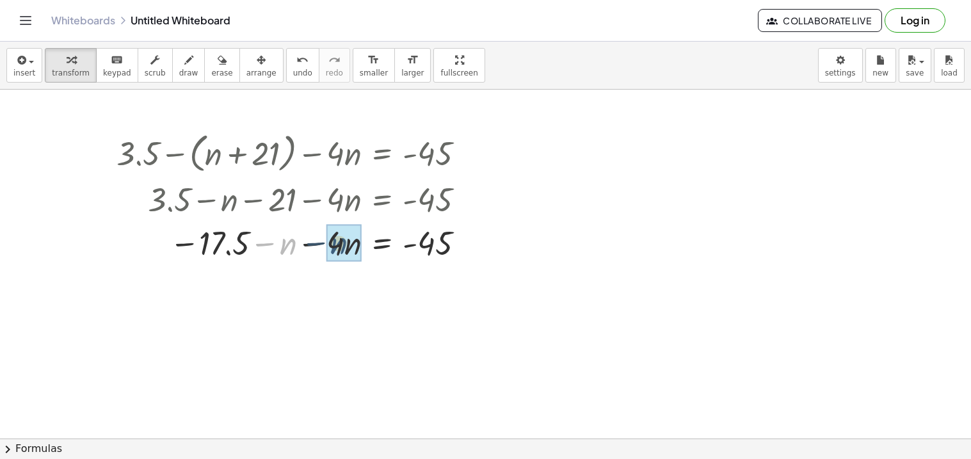
drag, startPoint x: 283, startPoint y: 244, endPoint x: 334, endPoint y: 244, distance: 51.2
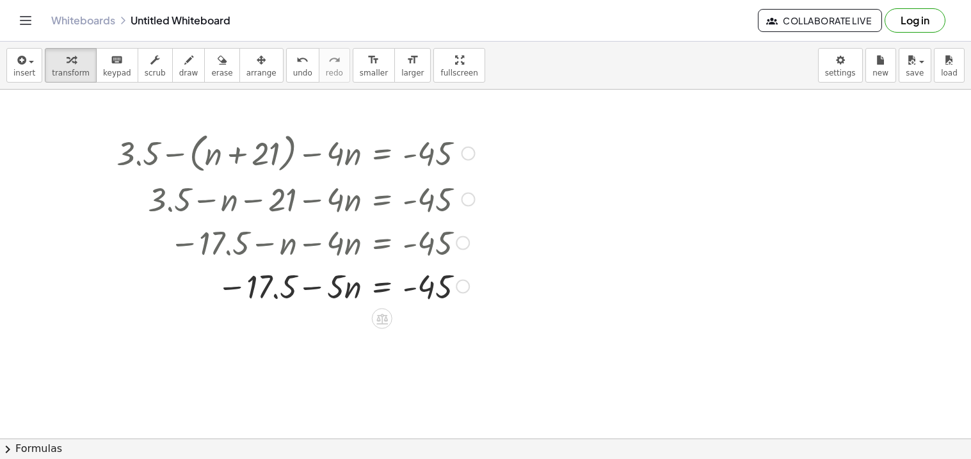
click at [377, 285] on div at bounding box center [295, 286] width 371 height 44
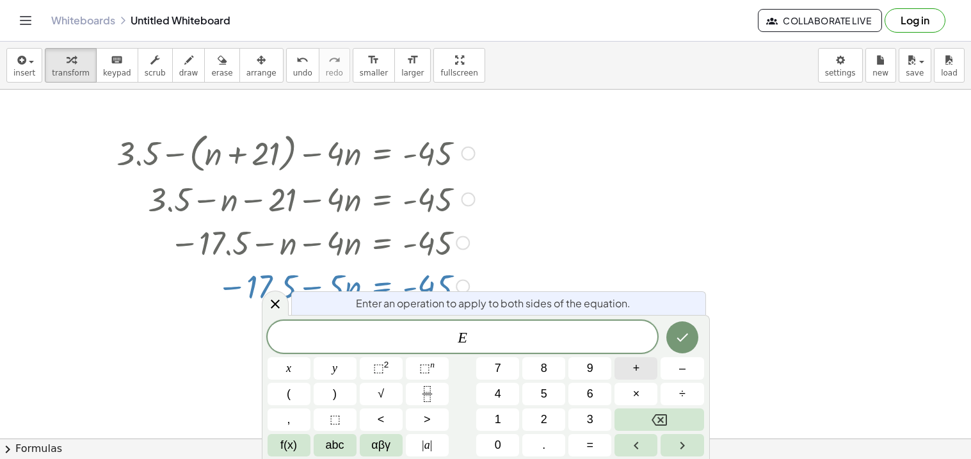
click at [641, 373] on button "+" at bounding box center [636, 368] width 43 height 22
click at [681, 333] on icon "Done" at bounding box center [682, 337] width 15 height 15
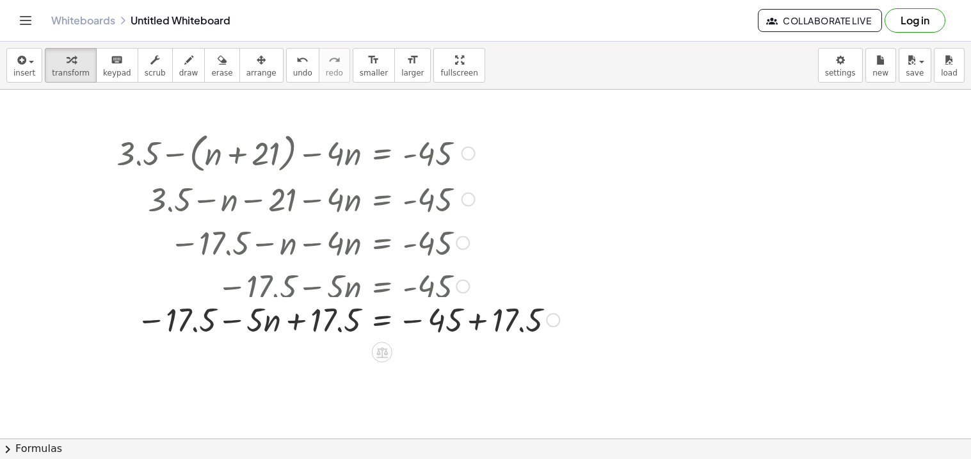
click at [476, 285] on div at bounding box center [338, 286] width 456 height 44
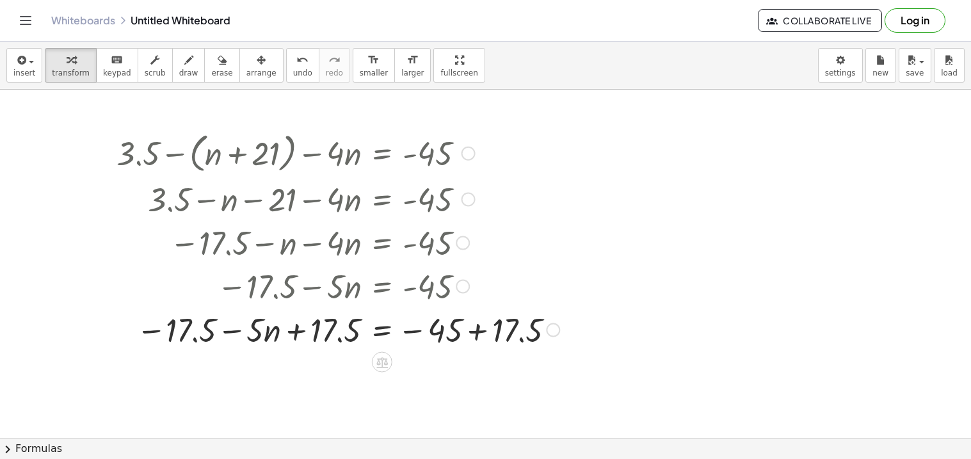
click at [479, 327] on div at bounding box center [338, 329] width 456 height 44
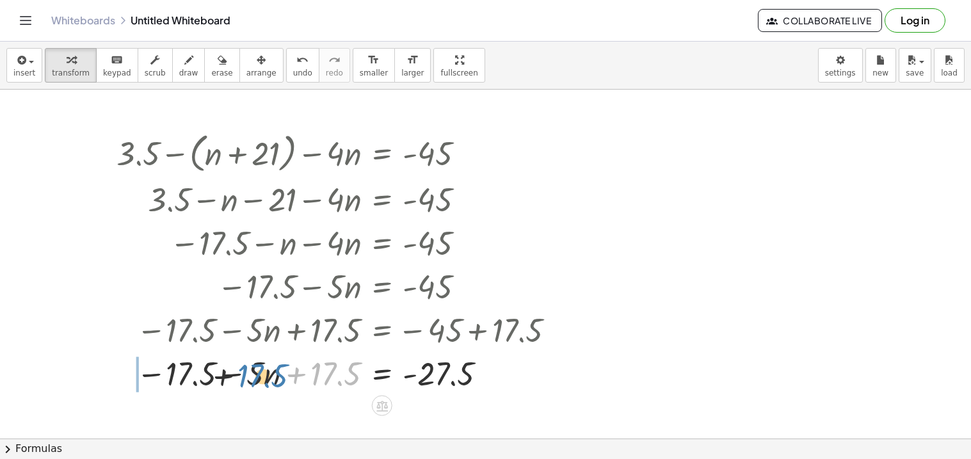
drag, startPoint x: 329, startPoint y: 368, endPoint x: 149, endPoint y: 373, distance: 179.9
click at [149, 373] on div at bounding box center [338, 373] width 456 height 44
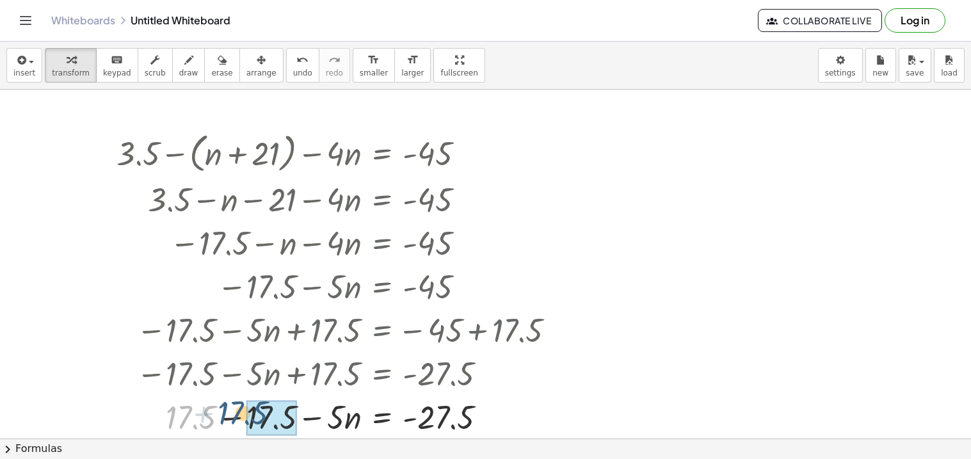
drag, startPoint x: 198, startPoint y: 412, endPoint x: 259, endPoint y: 408, distance: 60.9
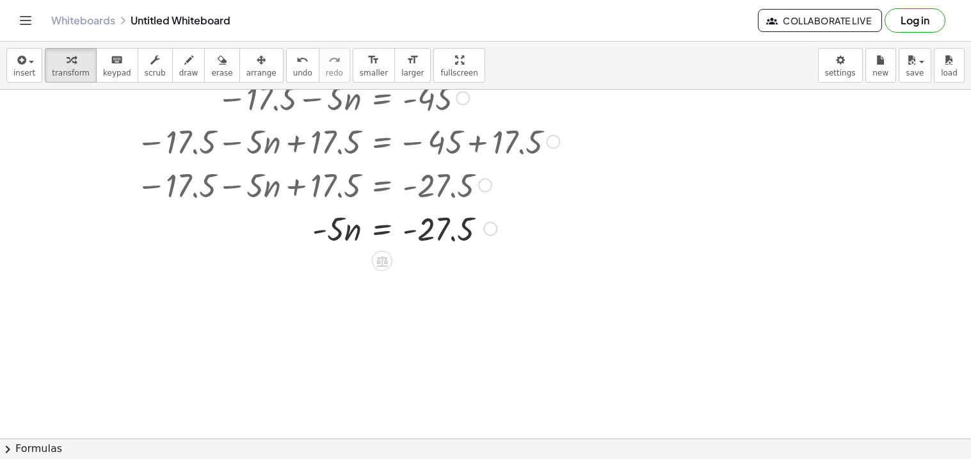
scroll to position [191, 0]
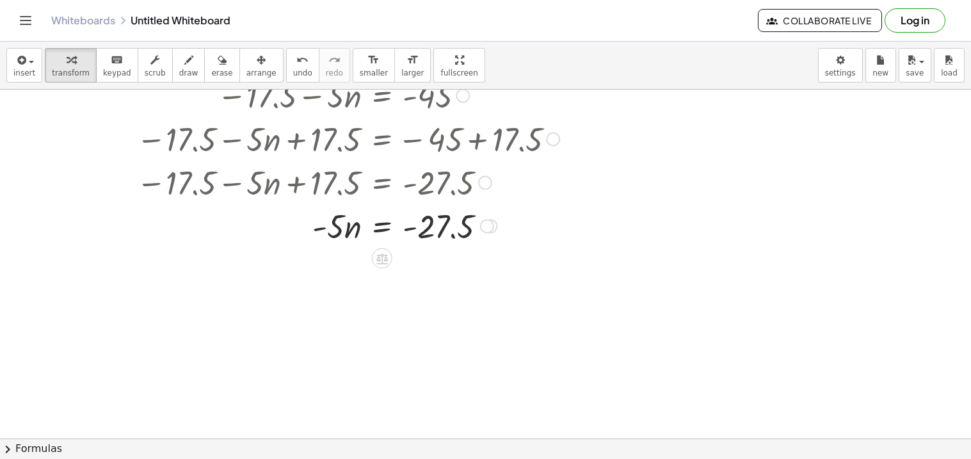
click at [379, 224] on div at bounding box center [338, 226] width 456 height 44
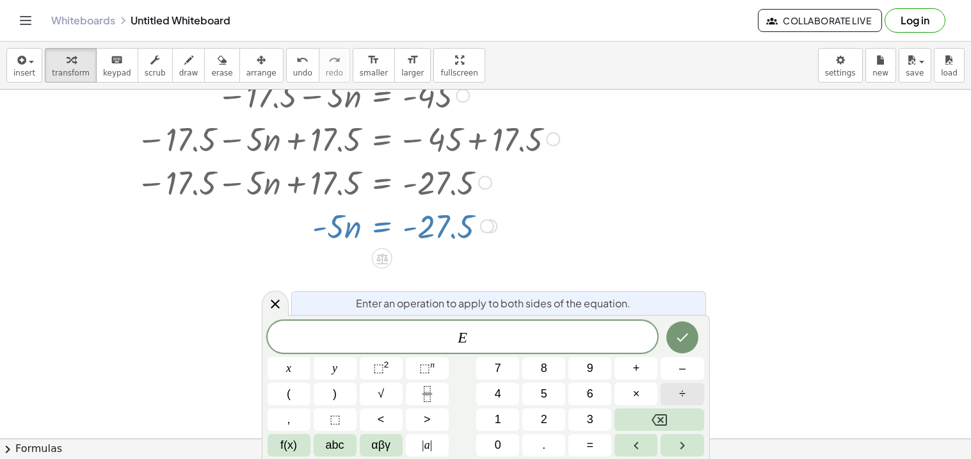
click at [675, 393] on button "÷" at bounding box center [682, 394] width 43 height 22
click at [680, 343] on icon "Done" at bounding box center [682, 337] width 15 height 15
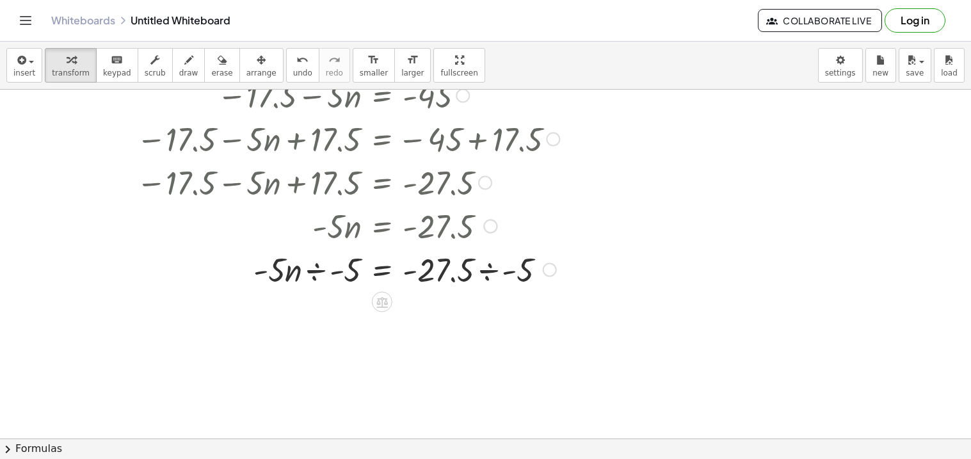
click at [488, 270] on div at bounding box center [338, 269] width 456 height 44
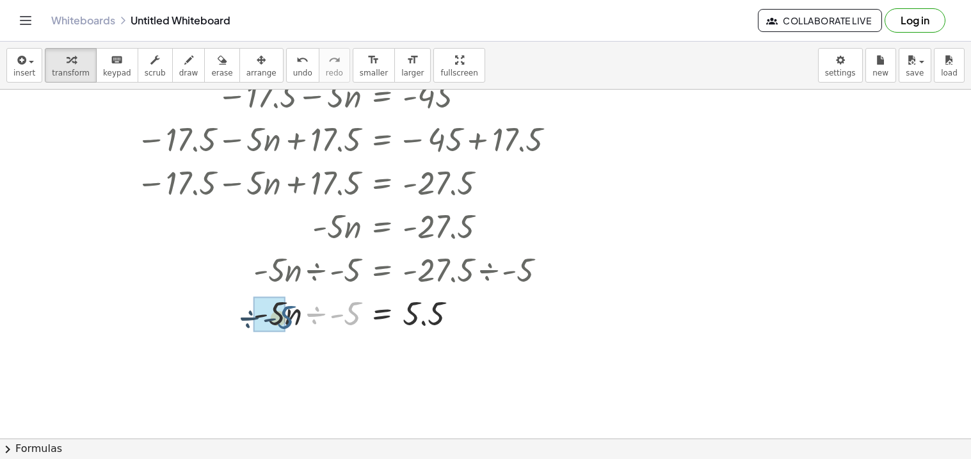
drag, startPoint x: 348, startPoint y: 314, endPoint x: 277, endPoint y: 318, distance: 70.6
click at [150, 59] on icon "button" at bounding box center [154, 59] width 9 height 15
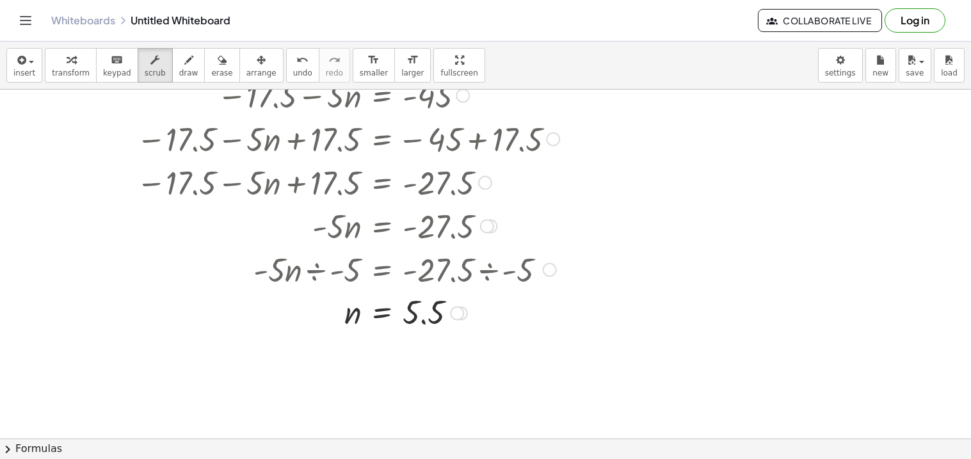
click at [252, 139] on div at bounding box center [338, 139] width 456 height 44
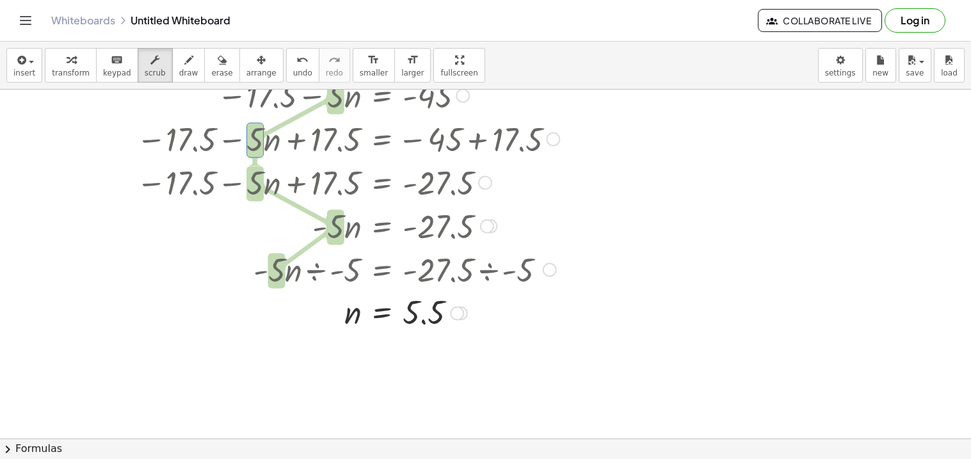
drag, startPoint x: 256, startPoint y: 140, endPoint x: 321, endPoint y: 234, distance: 114.2
click at [317, 236] on div at bounding box center [338, 226] width 338 height 44
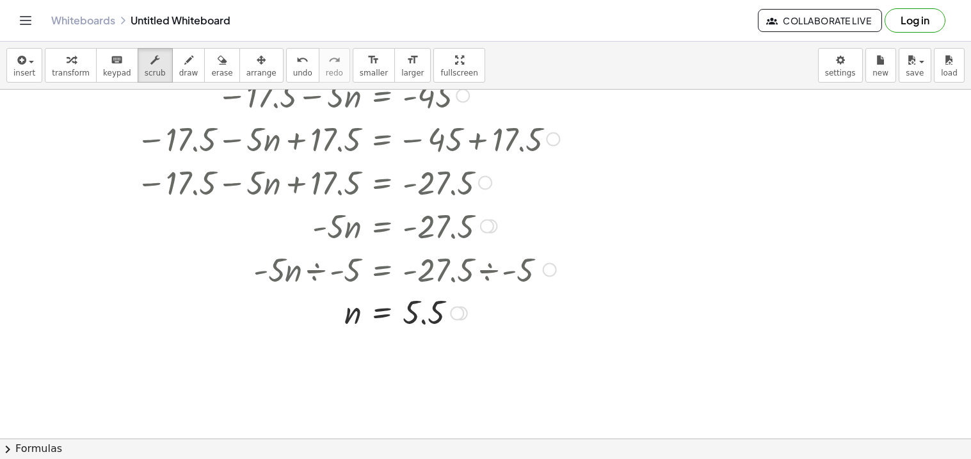
click at [353, 172] on div at bounding box center [320, 182] width 481 height 44
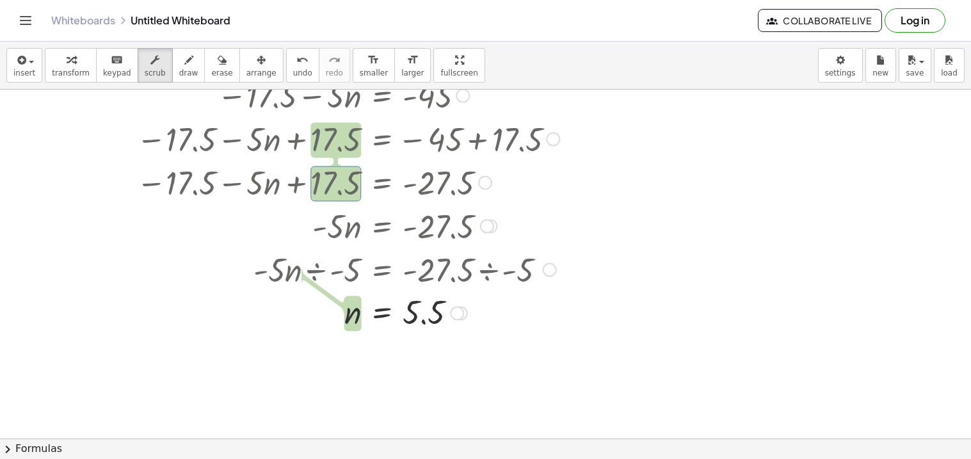
click at [241, 173] on div at bounding box center [320, 182] width 481 height 44
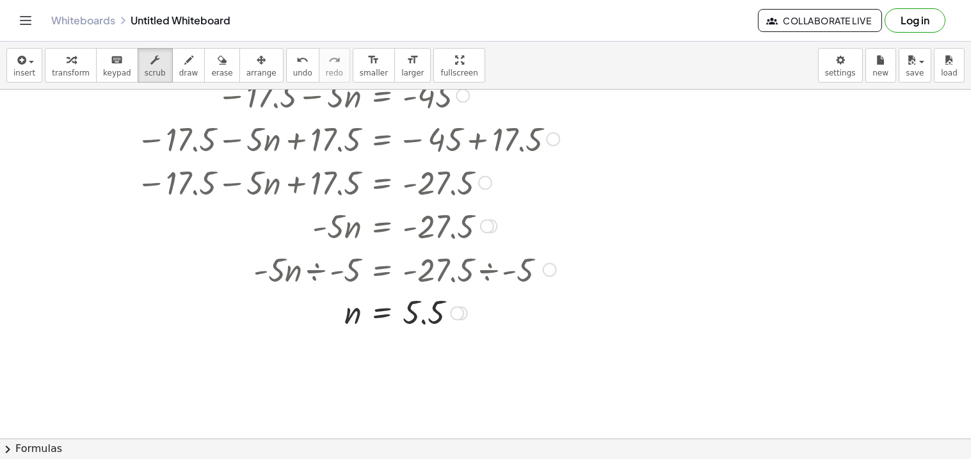
click at [259, 179] on div at bounding box center [320, 182] width 481 height 44
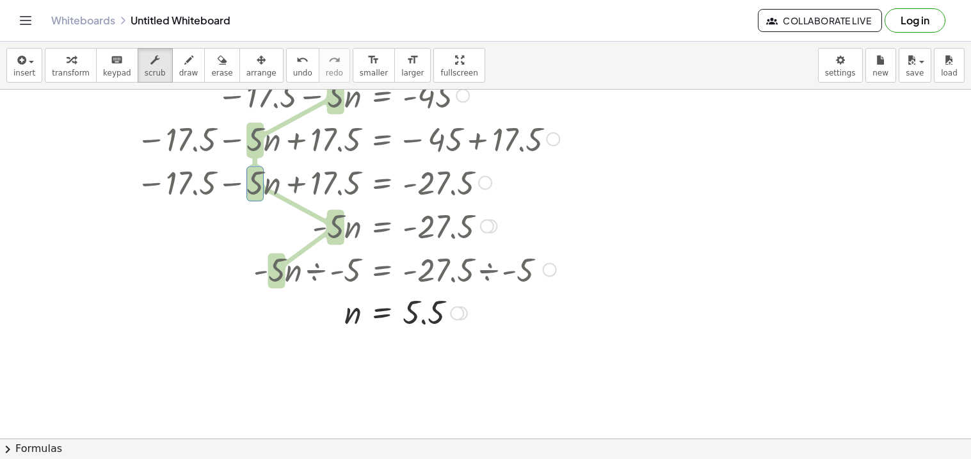
click at [173, 181] on div at bounding box center [320, 182] width 481 height 44
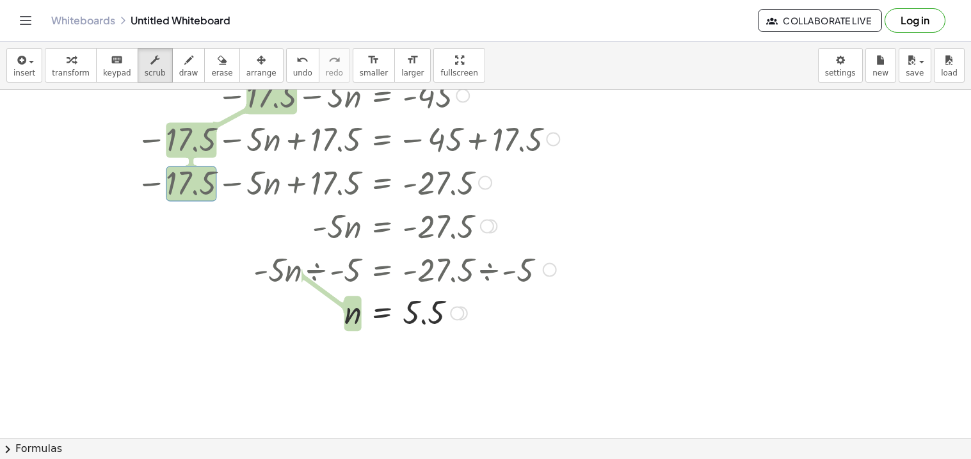
click at [437, 321] on div at bounding box center [338, 312] width 456 height 42
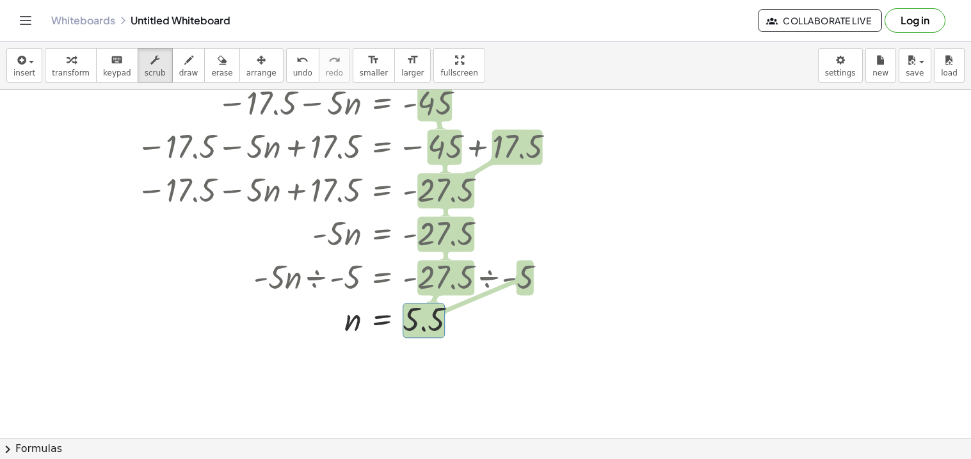
scroll to position [179, 0]
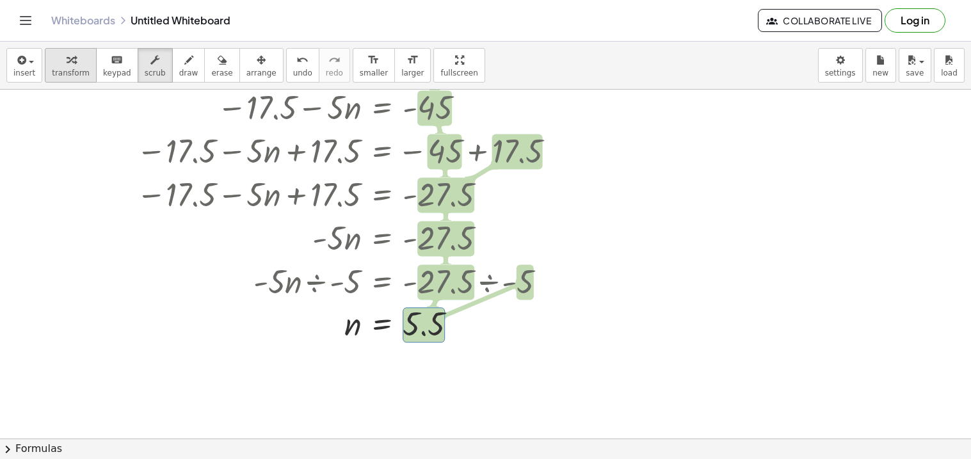
click at [57, 60] on div "button" at bounding box center [71, 59] width 38 height 15
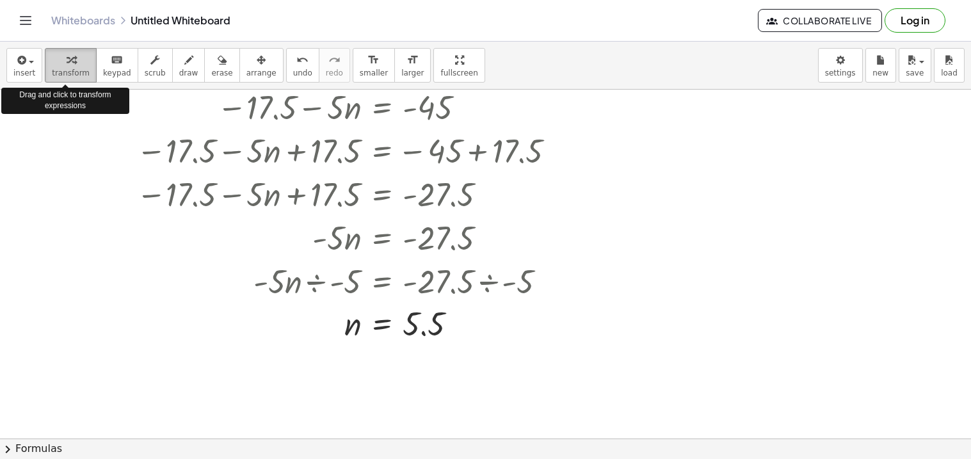
click at [67, 60] on icon "button" at bounding box center [71, 59] width 9 height 15
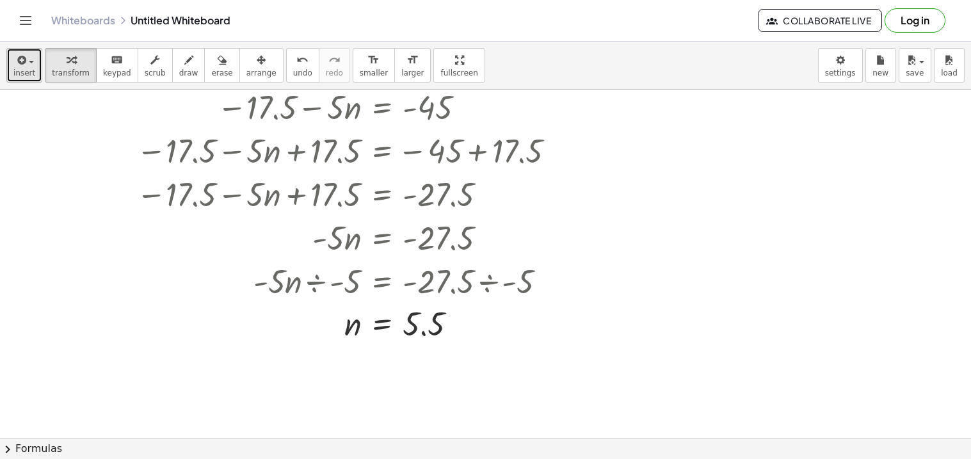
click at [29, 67] on button "insert" at bounding box center [24, 65] width 36 height 35
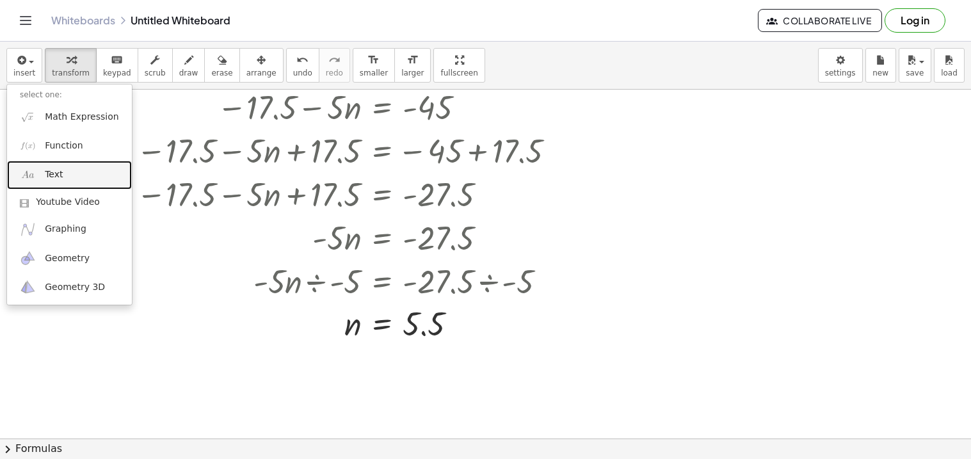
click at [49, 170] on span "Text" at bounding box center [54, 174] width 18 height 13
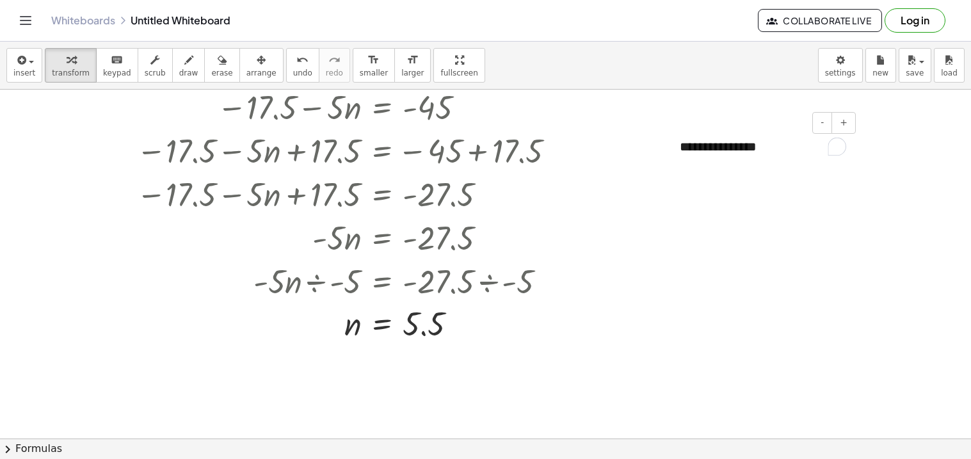
click at [784, 136] on div "**********" at bounding box center [763, 147] width 192 height 44
